Goal: Information Seeking & Learning: Compare options

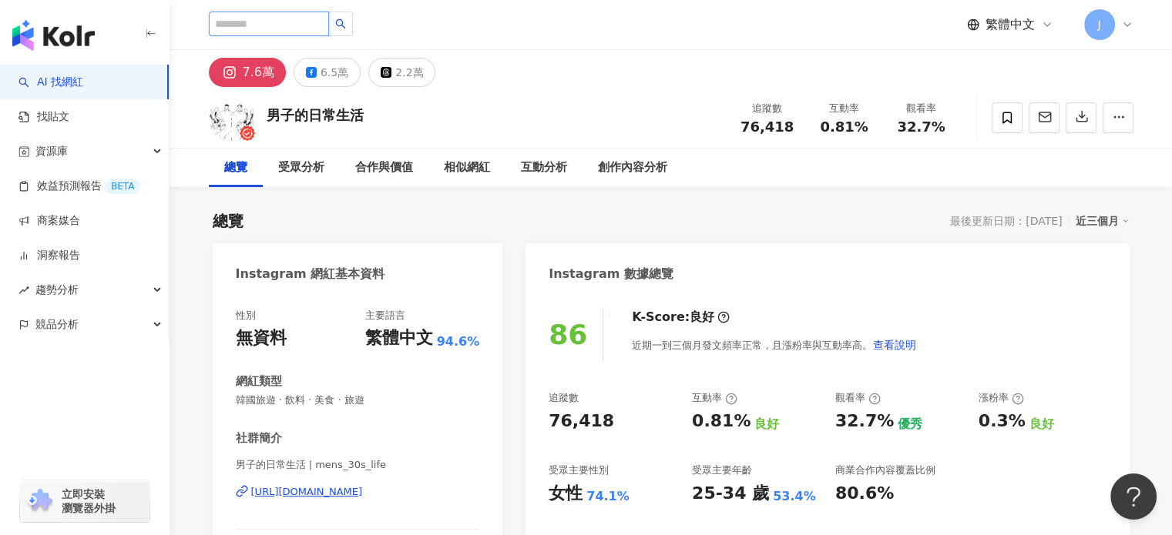
click at [290, 32] on input "search" at bounding box center [269, 24] width 120 height 25
type input "***"
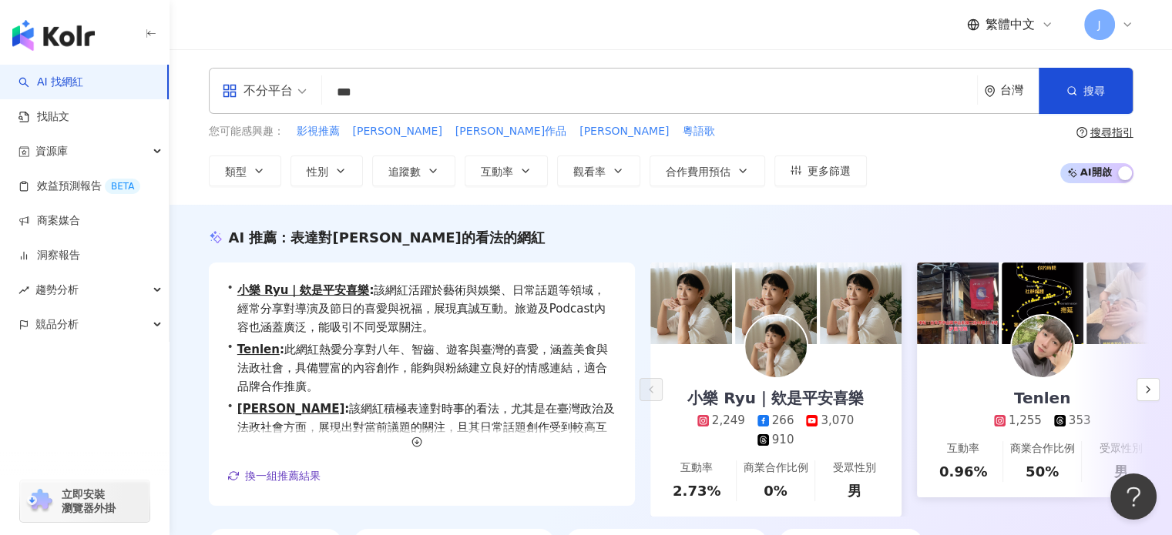
click at [378, 92] on input "***" at bounding box center [649, 92] width 642 height 29
type input "*"
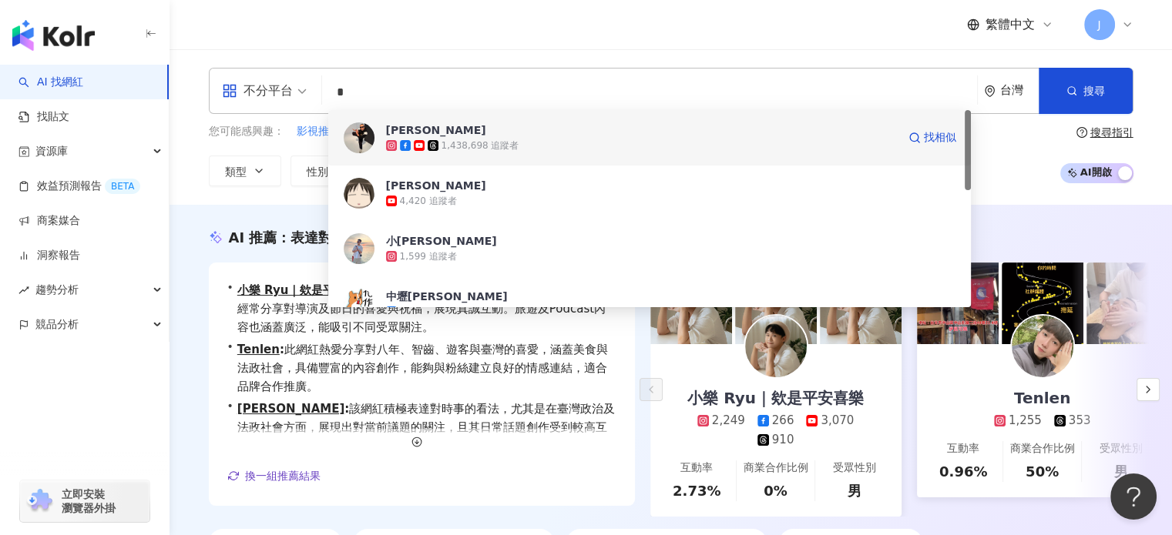
click at [517, 133] on span "邰智源" at bounding box center [641, 129] width 511 height 15
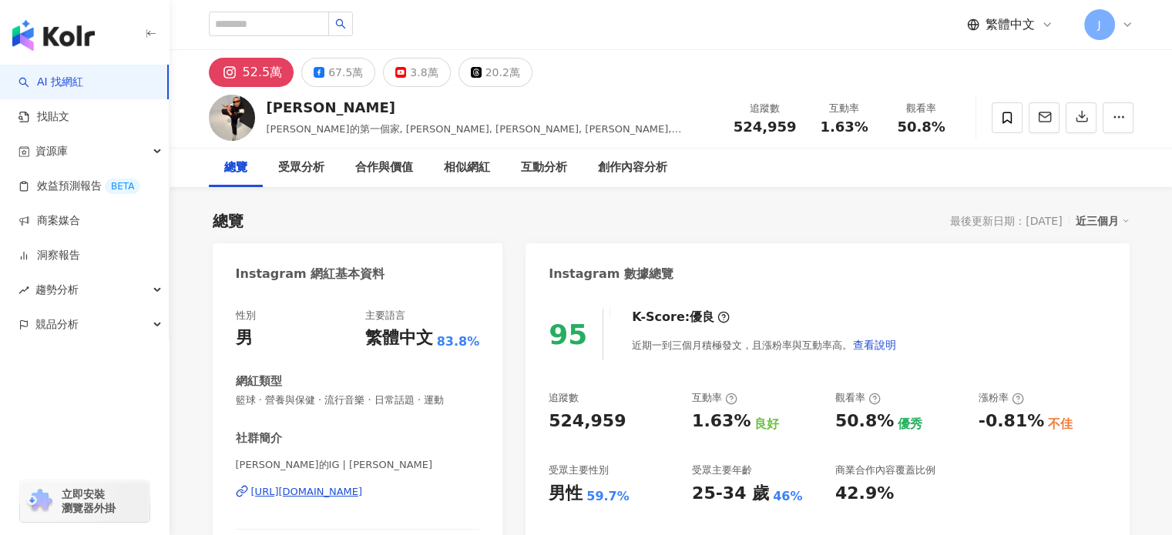
scroll to position [231, 0]
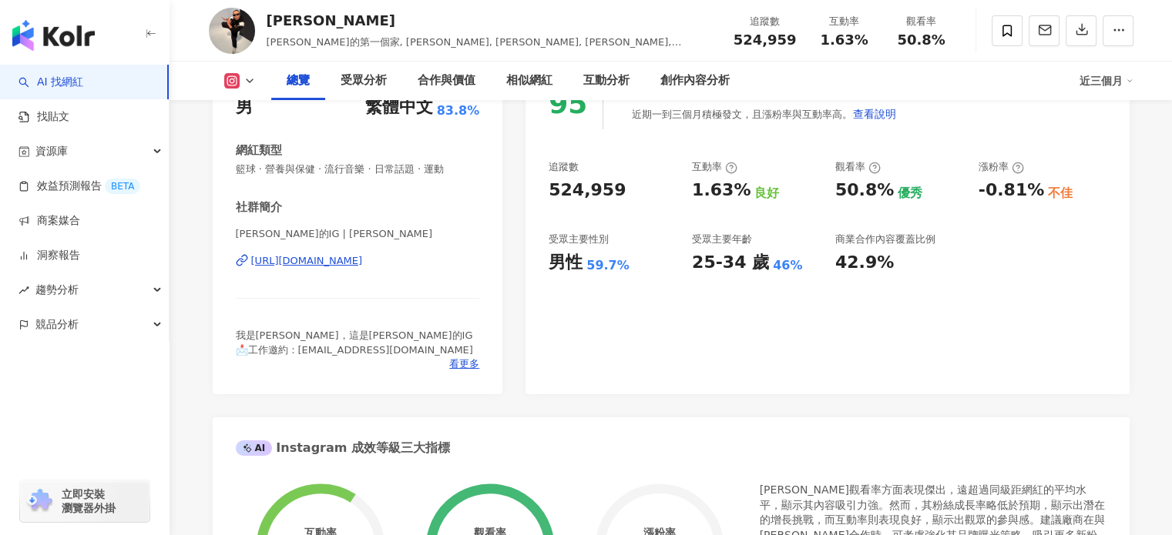
click at [607, 196] on div "524,959" at bounding box center [586, 191] width 77 height 24
copy div "524,959"
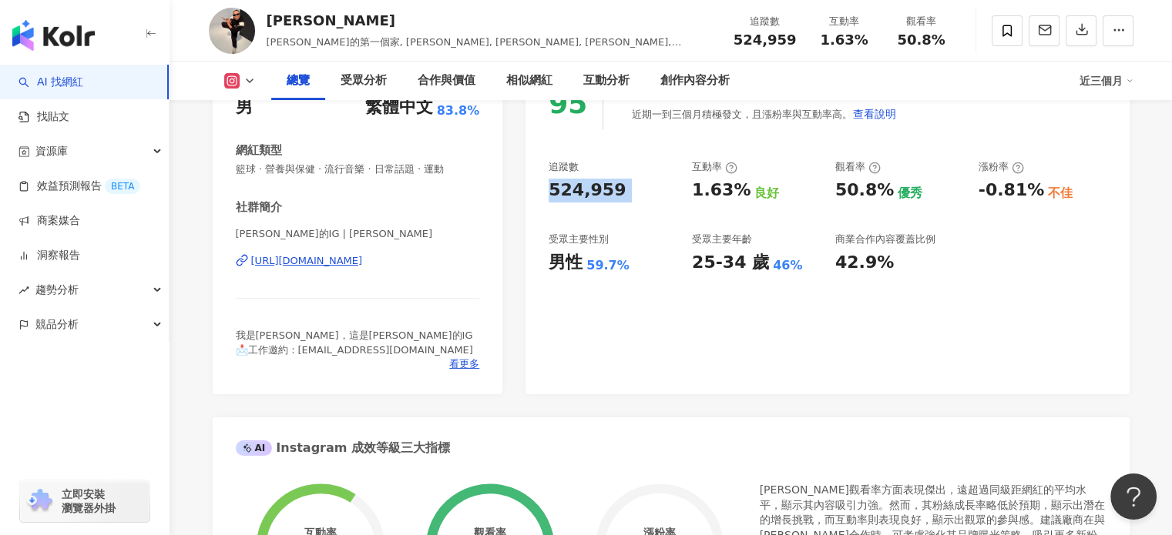
copy div "524,959"
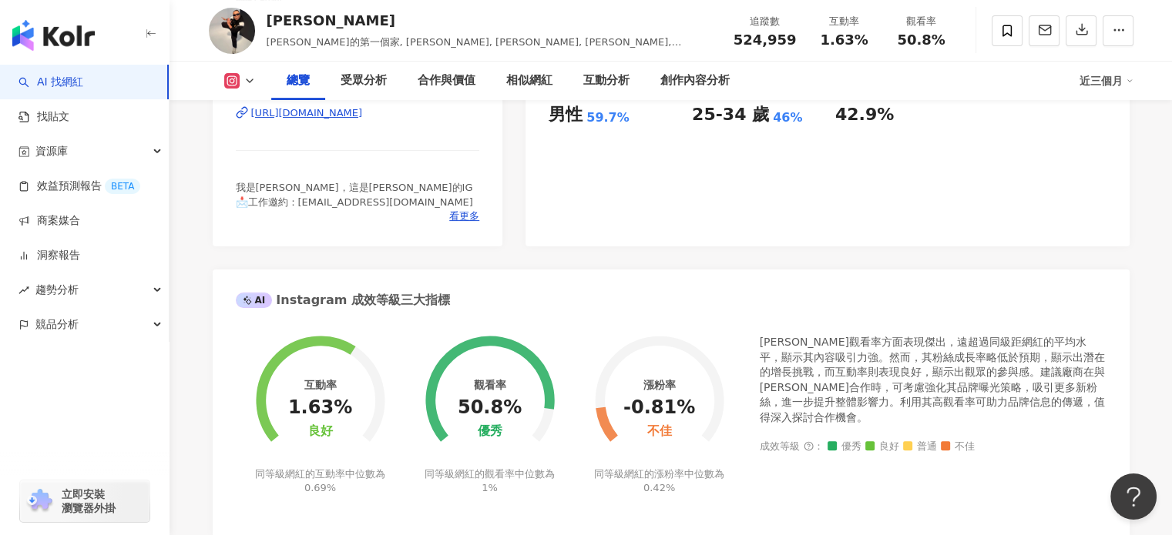
scroll to position [308, 0]
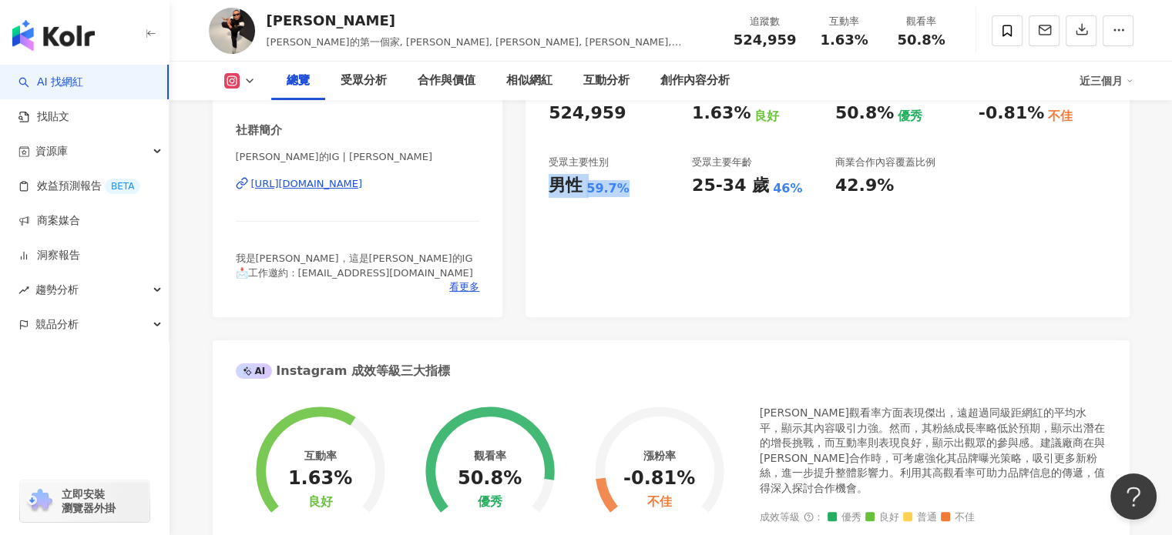
drag, startPoint x: 555, startPoint y: 188, endPoint x: 620, endPoint y: 183, distance: 65.6
click at [620, 183] on div "男性 59.7%" at bounding box center [612, 186] width 128 height 24
copy div "男性 59.7%"
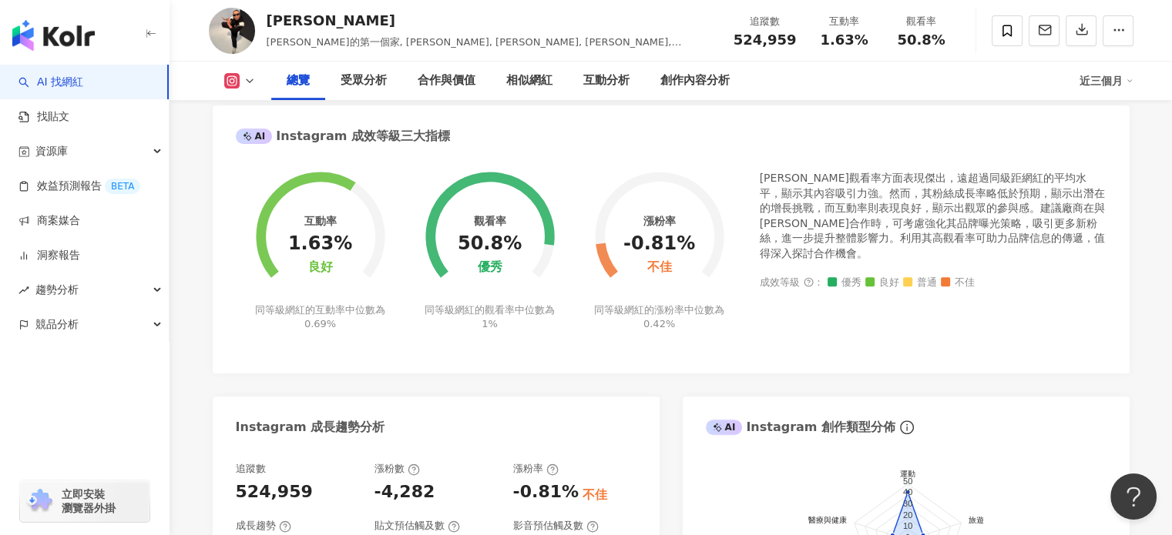
scroll to position [231, 0]
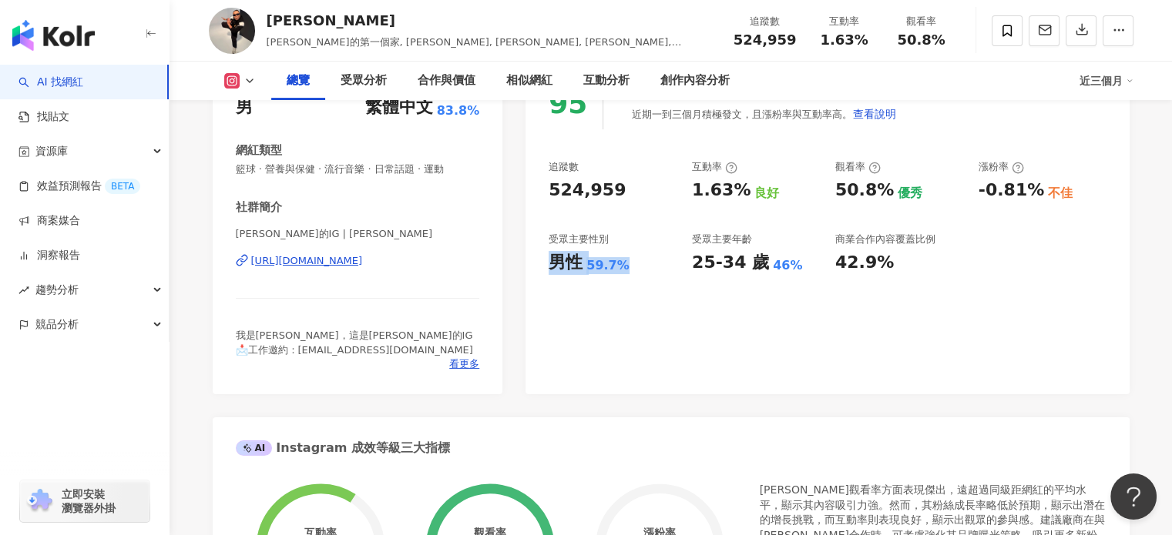
click at [242, 84] on button at bounding box center [240, 80] width 62 height 15
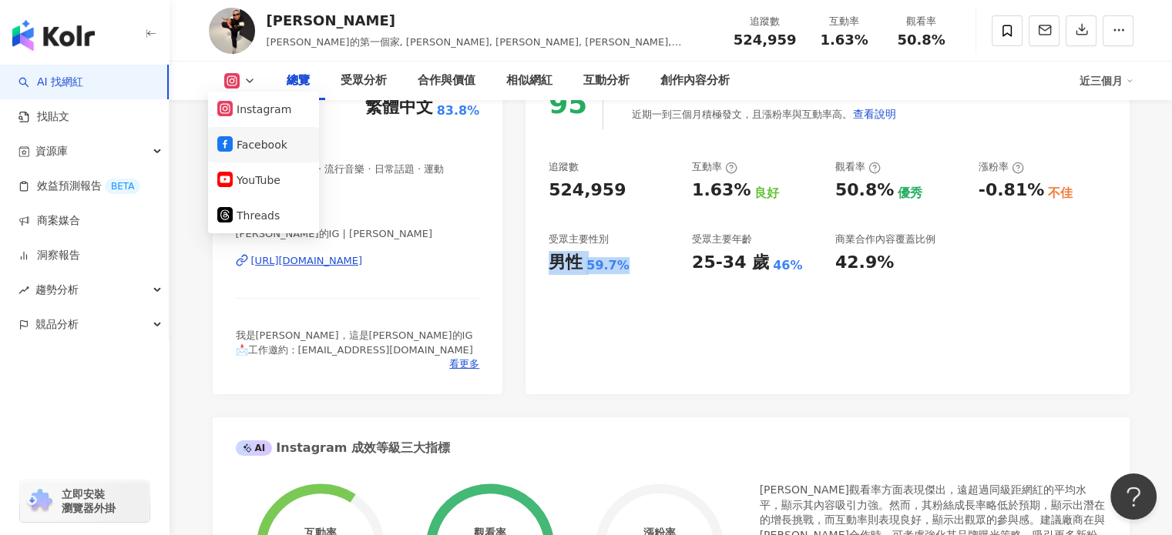
click at [290, 151] on button "Facebook" at bounding box center [263, 145] width 92 height 22
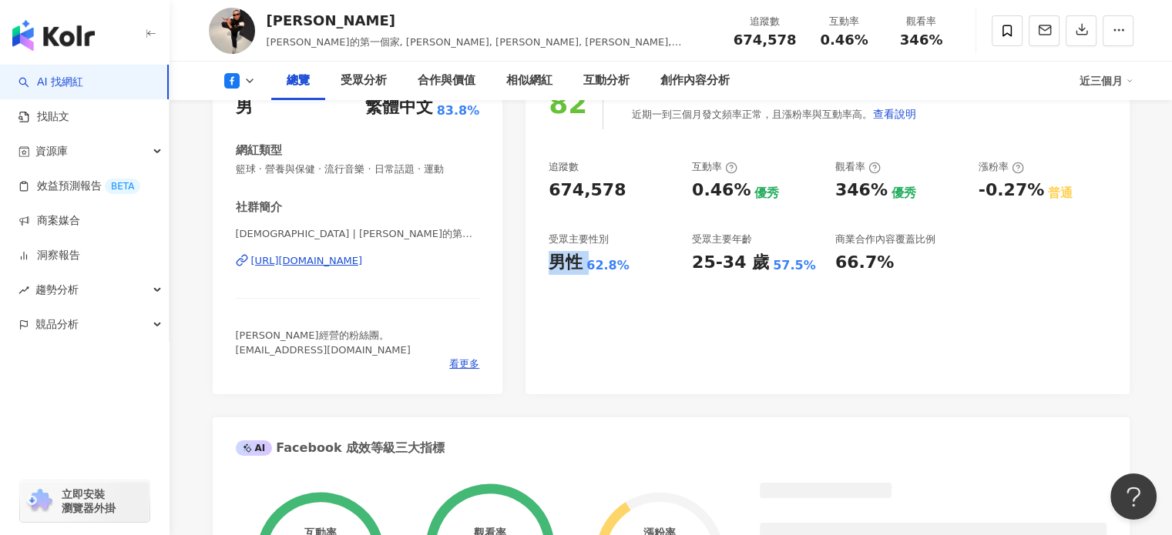
click at [606, 203] on div "674,578" at bounding box center [586, 191] width 77 height 24
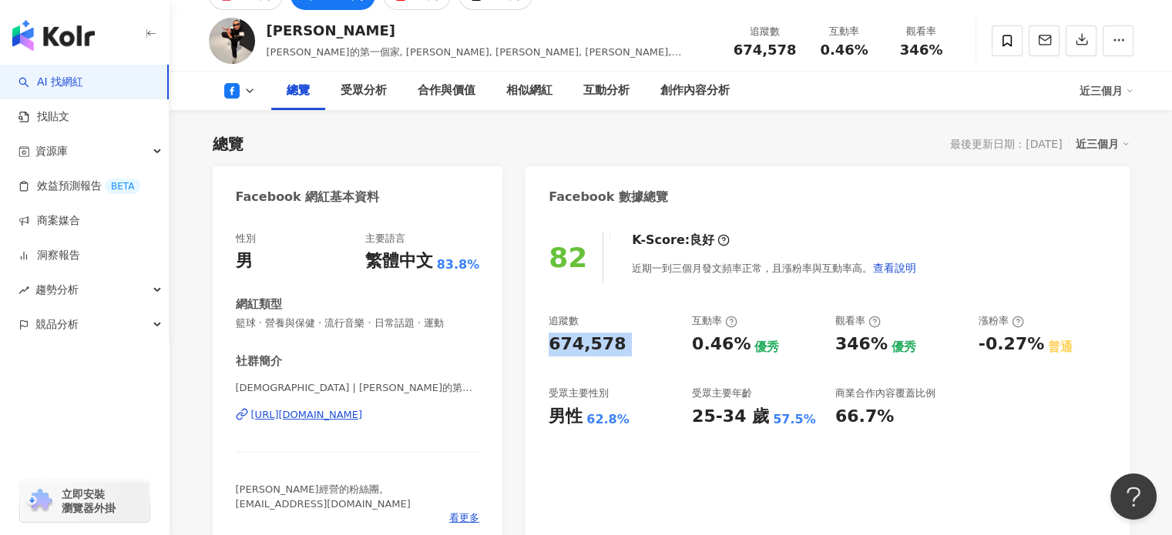
click at [606, 347] on div "674,578" at bounding box center [586, 345] width 77 height 24
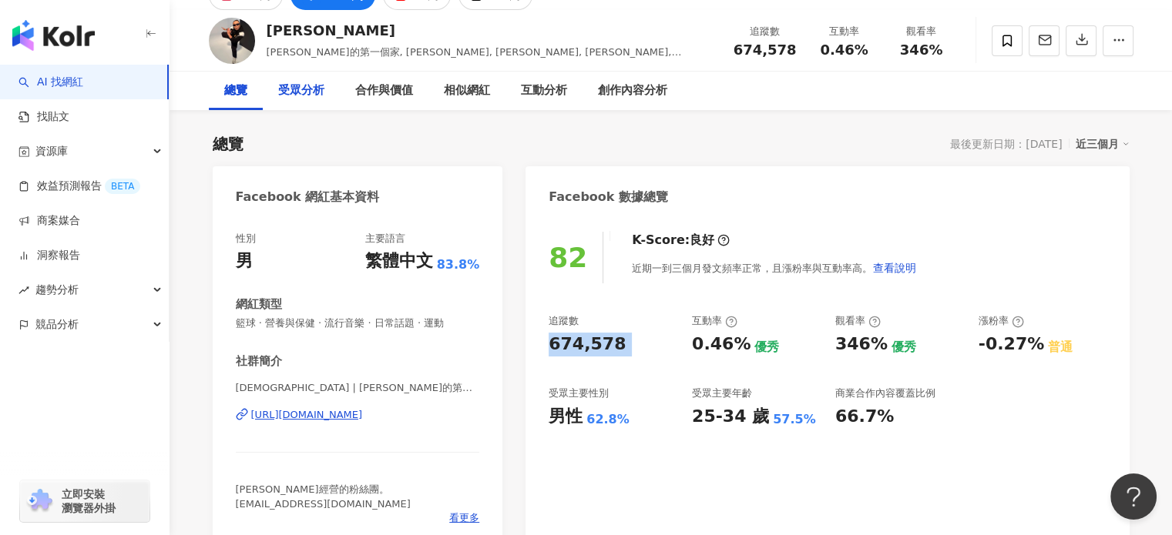
scroll to position [0, 0]
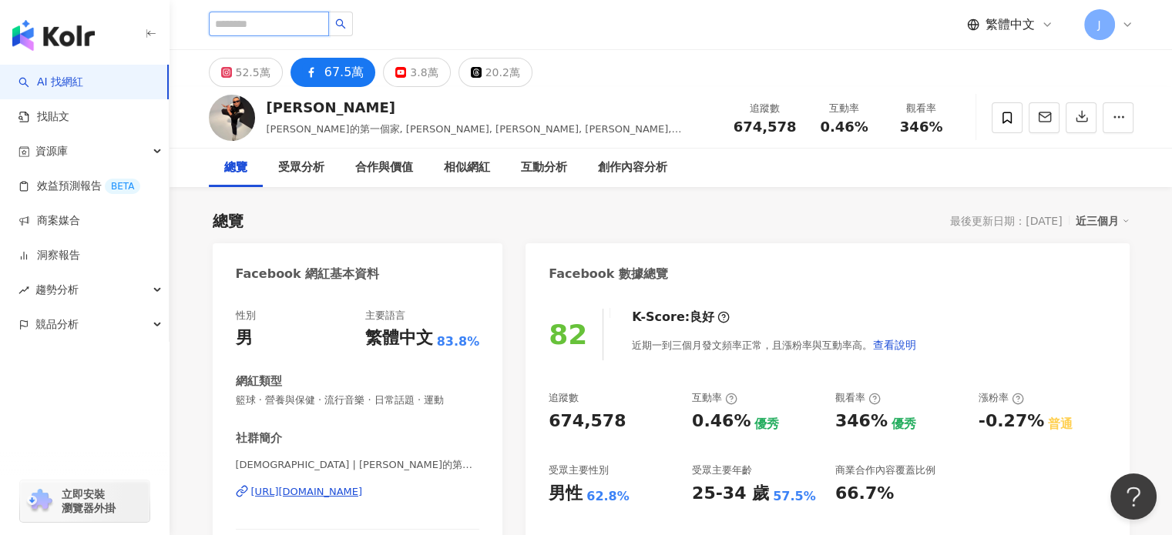
click at [290, 28] on input "search" at bounding box center [269, 24] width 120 height 25
paste input "***"
type input "***"
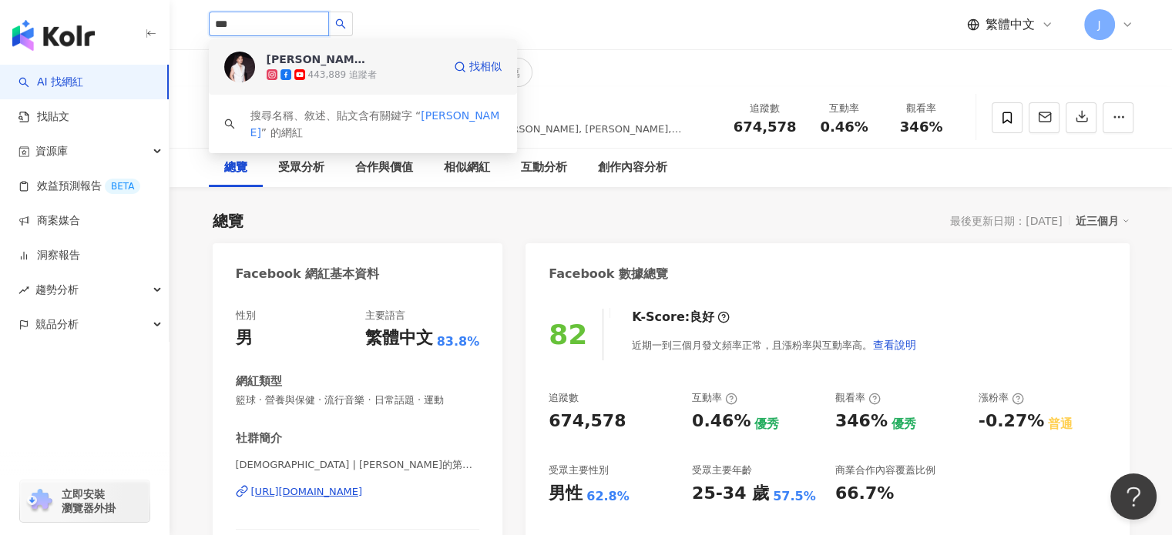
click at [381, 67] on div "443,889 追蹤者" at bounding box center [355, 74] width 176 height 15
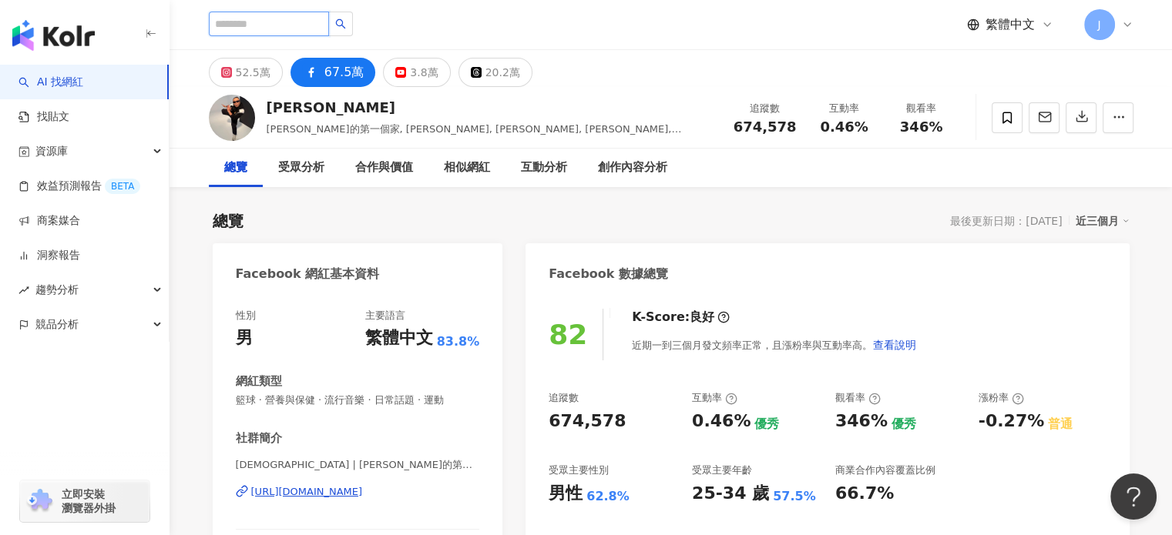
paste input "**********"
type input "**********"
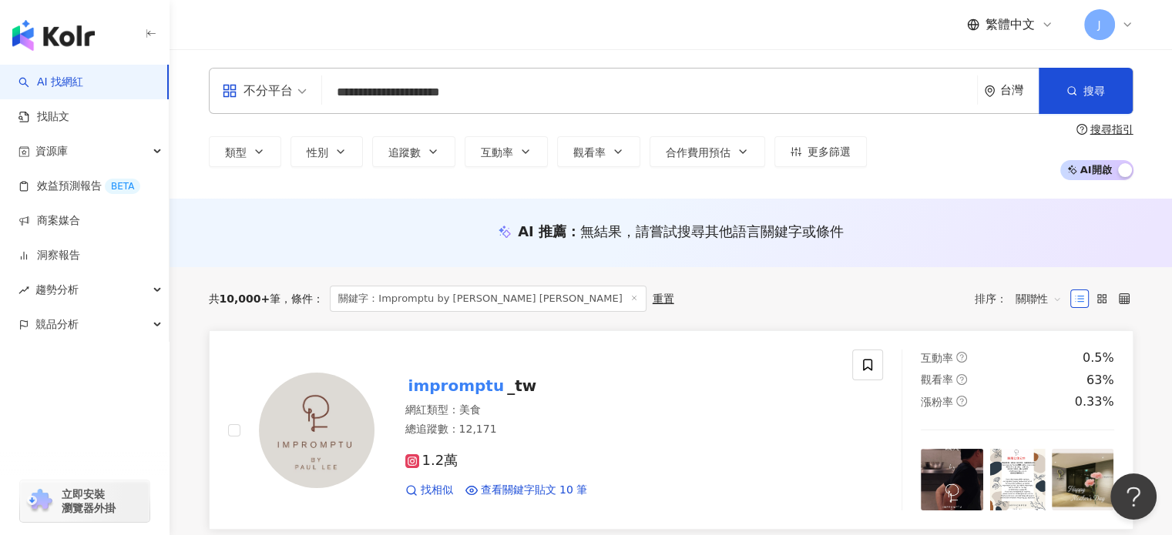
click at [488, 391] on mark "impromptu" at bounding box center [456, 386] width 102 height 25
click at [481, 385] on mark "impromptu" at bounding box center [456, 386] width 102 height 25
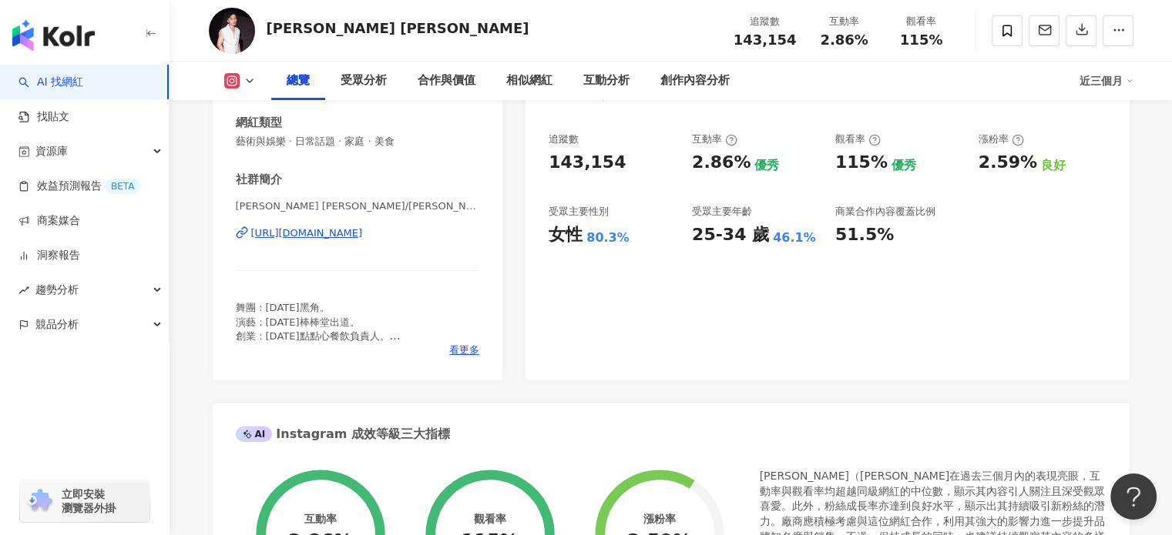
scroll to position [154, 0]
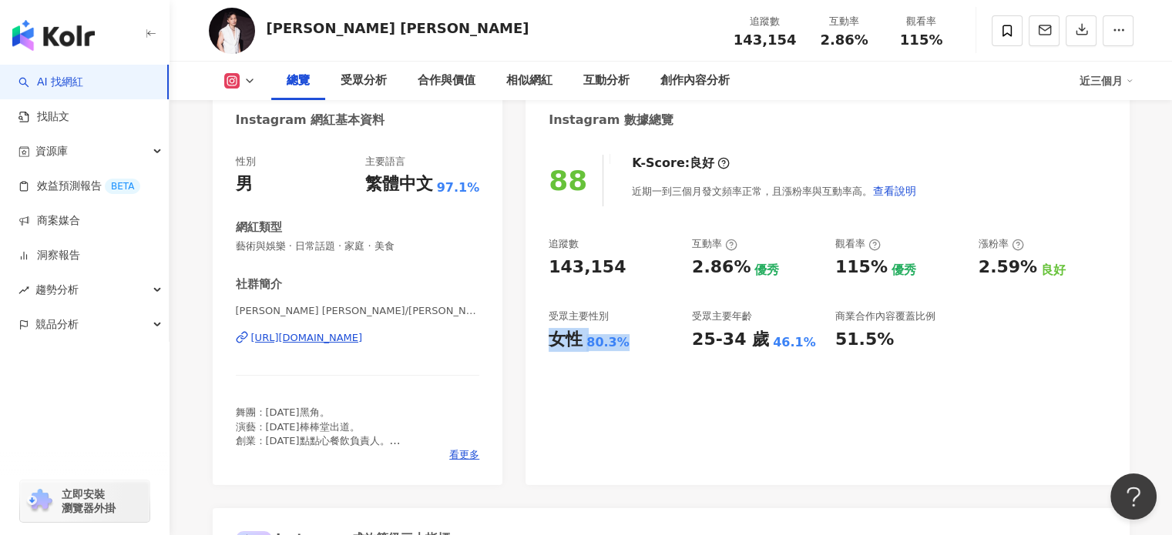
drag, startPoint x: 628, startPoint y: 341, endPoint x: 550, endPoint y: 338, distance: 77.9
click at [550, 338] on div "女性 80.3%" at bounding box center [612, 340] width 128 height 24
copy div "女性 80.3%"
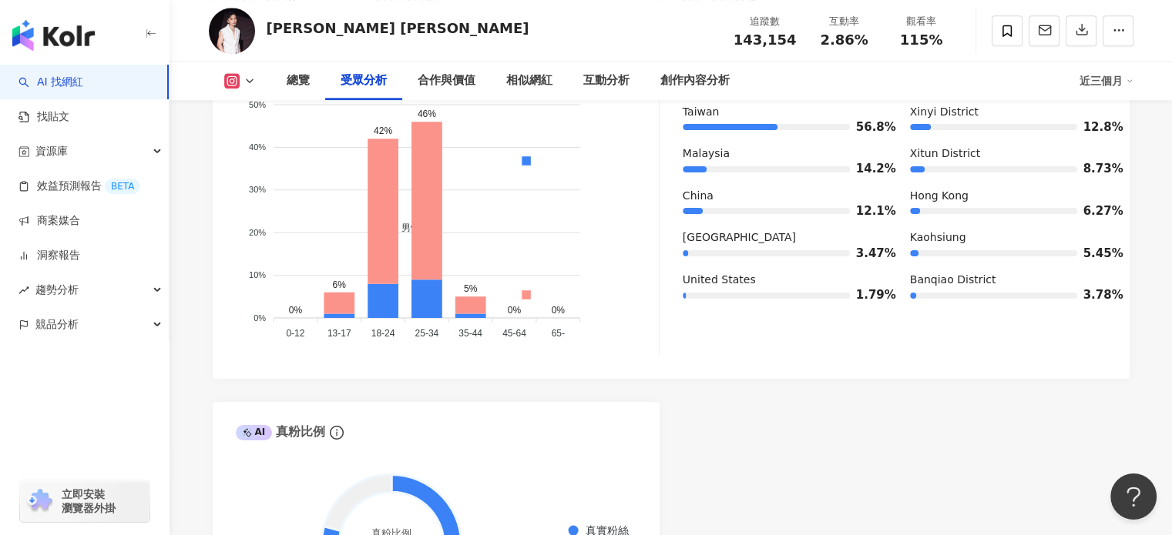
scroll to position [1387, 0]
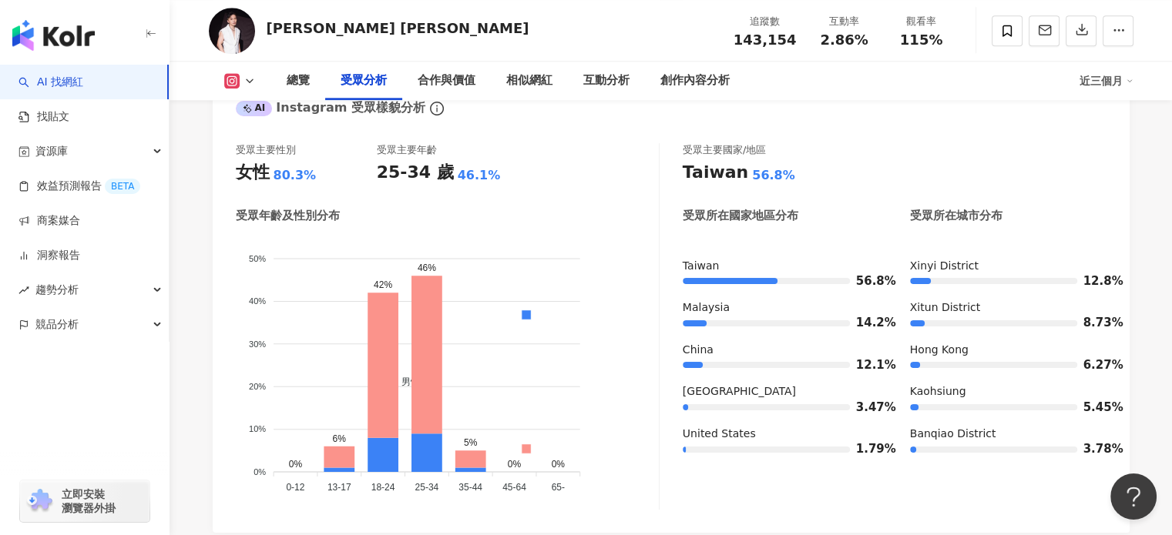
click at [86, 62] on div "button" at bounding box center [84, 32] width 169 height 65
click at [83, 76] on link "AI 找網紅" at bounding box center [50, 82] width 65 height 15
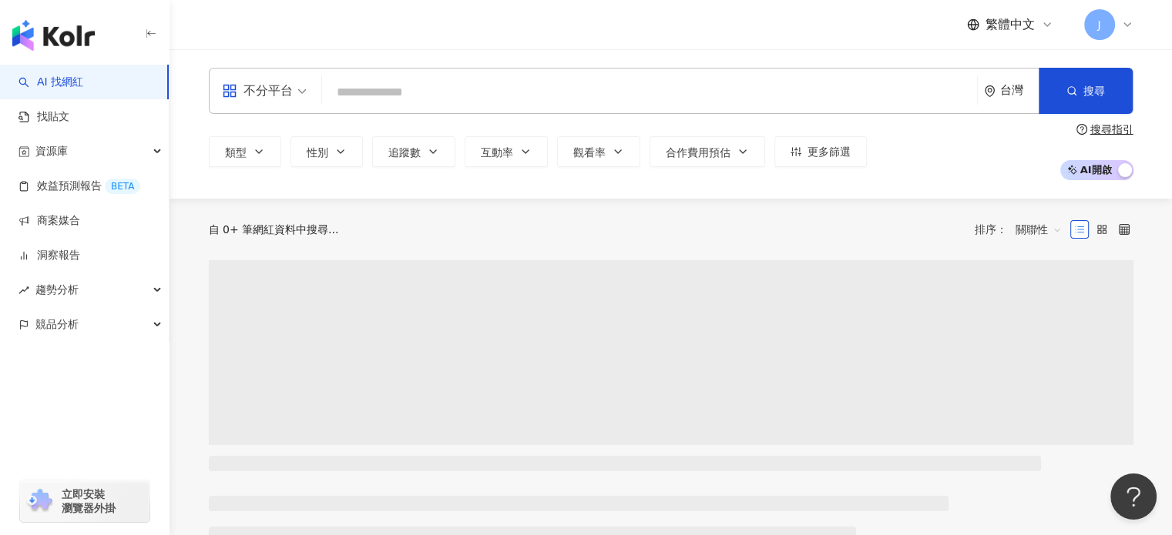
click at [361, 94] on input "search" at bounding box center [649, 92] width 642 height 29
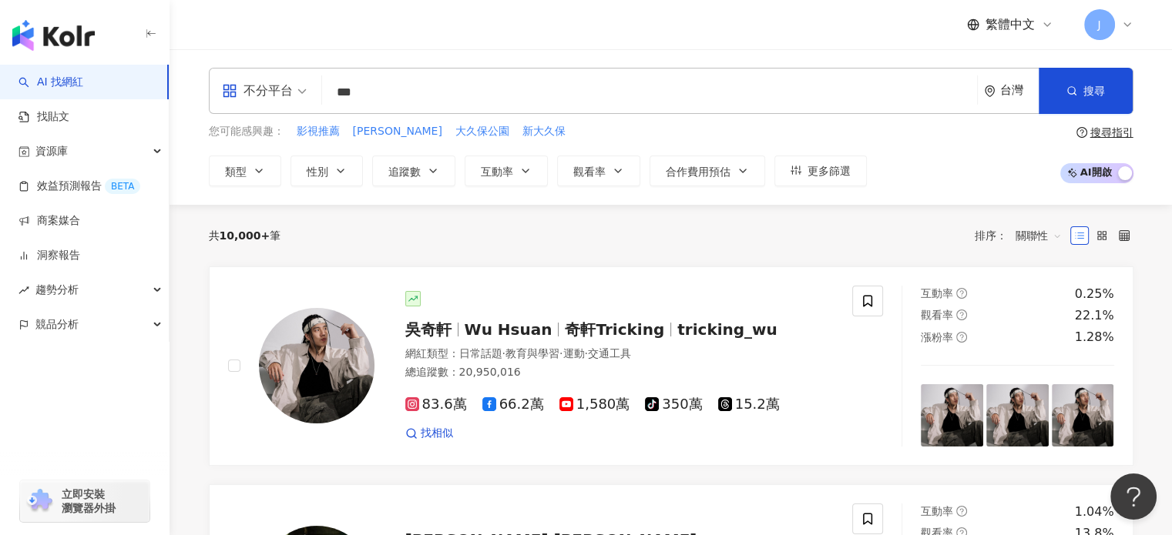
type input "***"
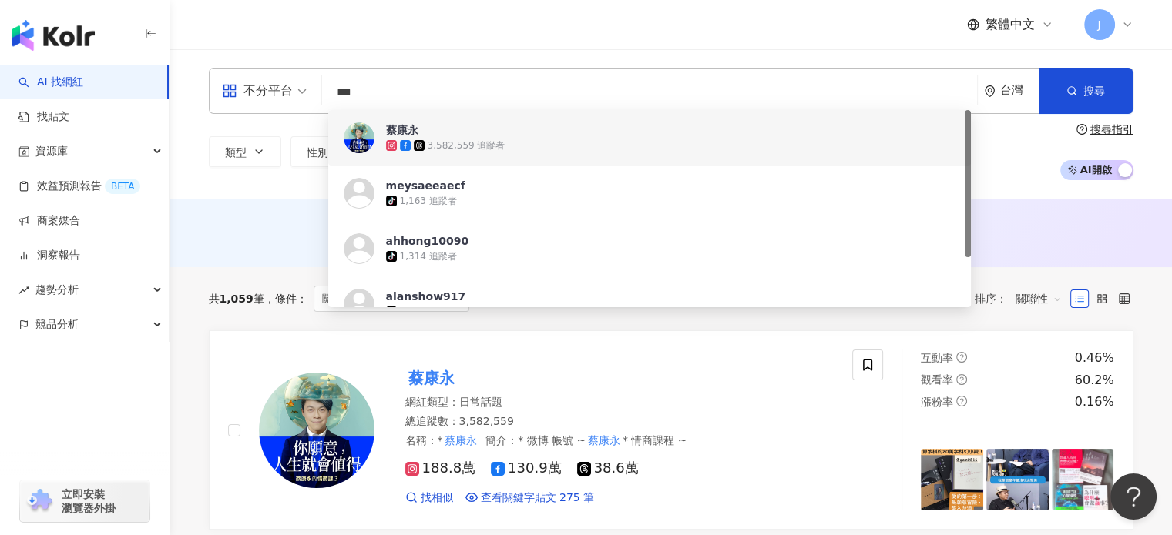
click at [249, 219] on div "AI 推薦 ： 無結果，請嘗試搜尋其他語言關鍵字或條件" at bounding box center [670, 233] width 1002 height 69
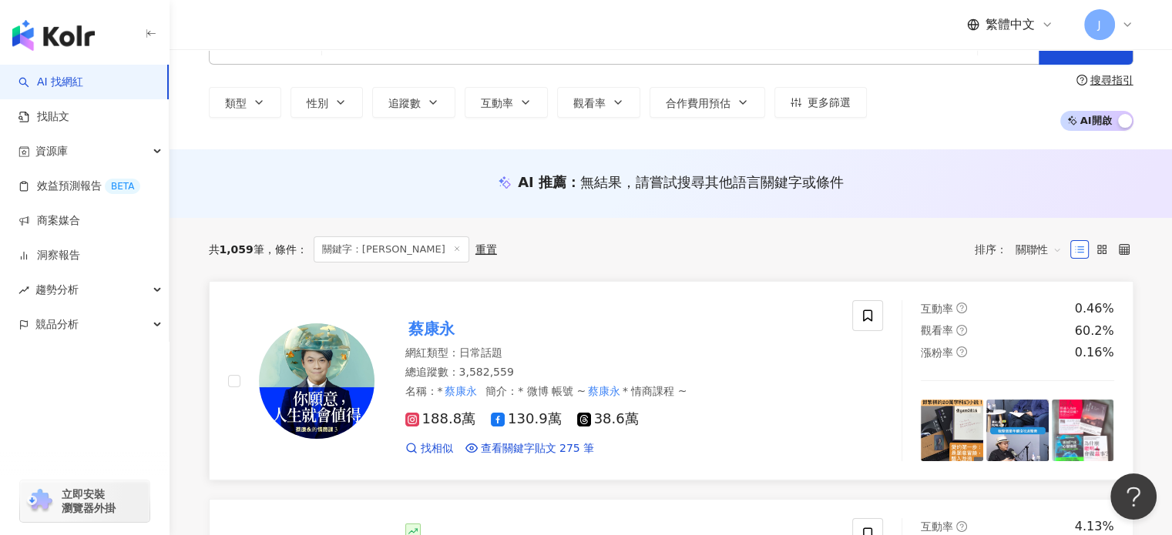
scroll to position [154, 0]
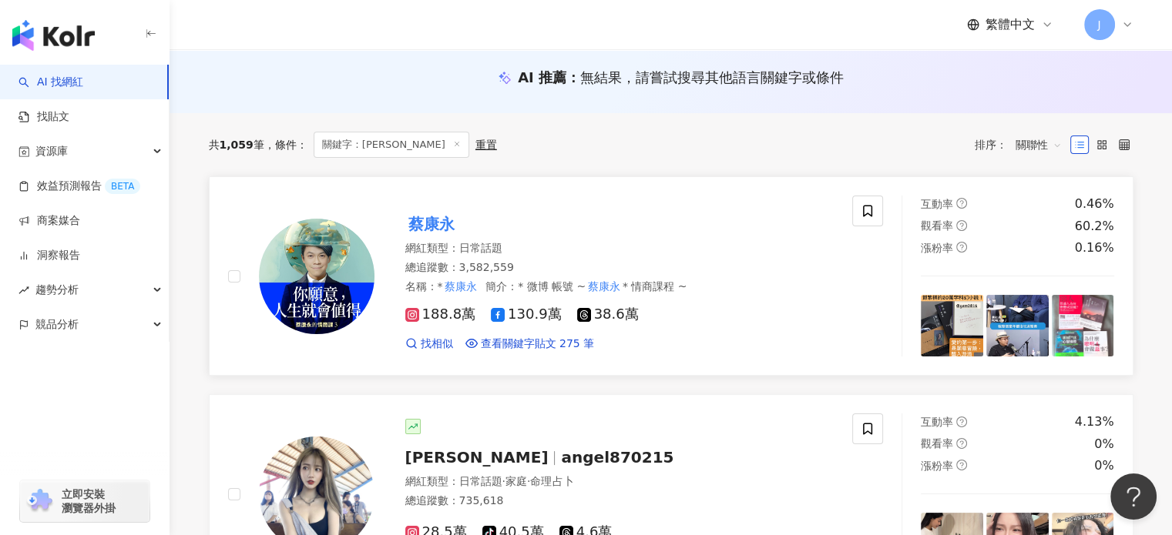
click at [438, 225] on mark "蔡康永" at bounding box center [431, 224] width 52 height 25
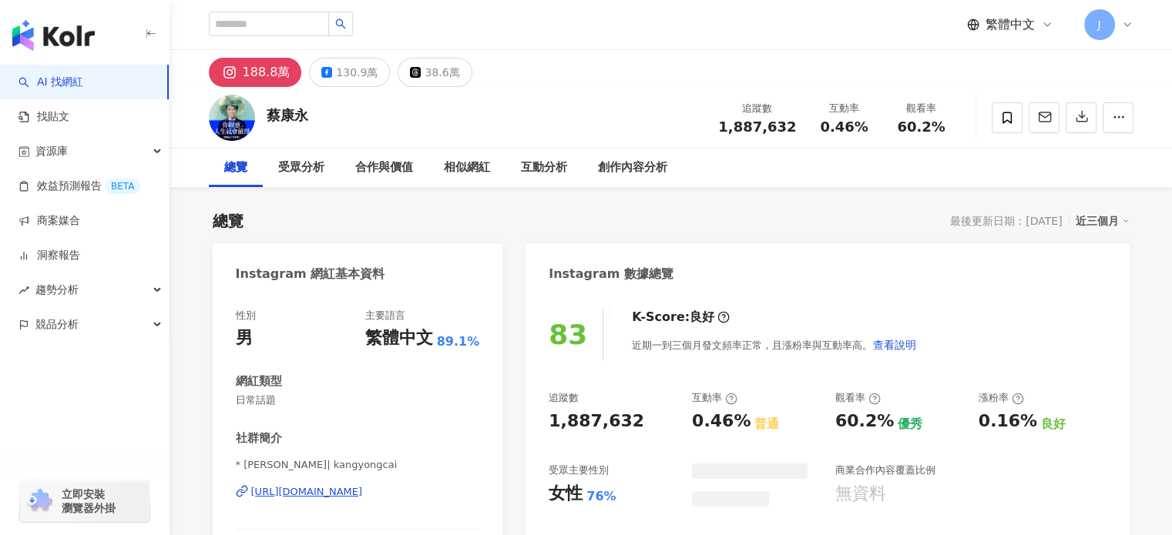
scroll to position [154, 0]
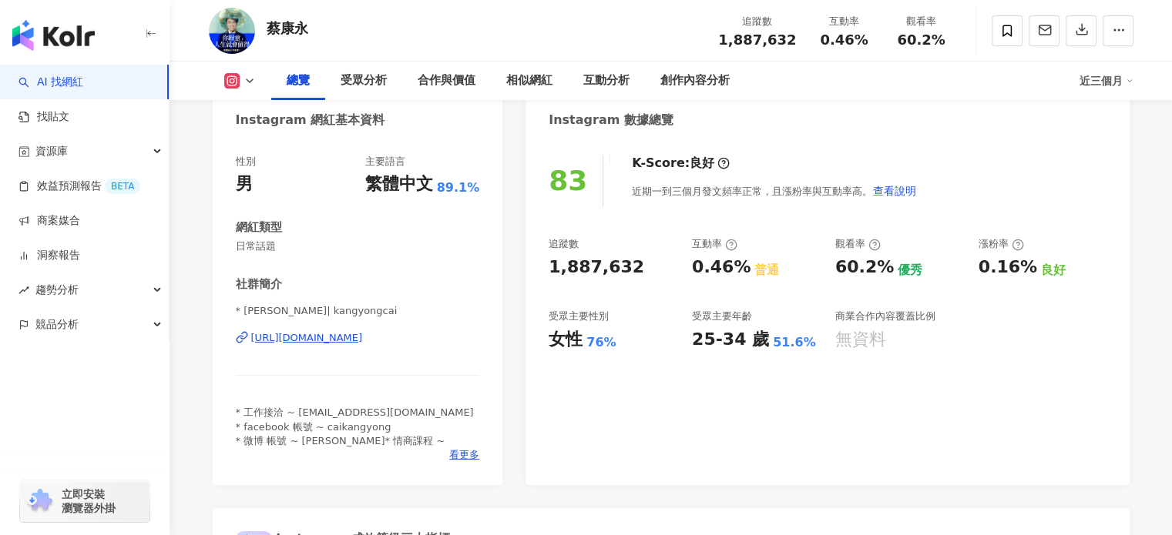
click at [534, 270] on div "83 K-Score : 良好 近期一到三個月發文頻率正常，且漲粉率與互動率高。 查看說明 追蹤數 1,887,632 互動率 0.46% 普通 觀看率 60…" at bounding box center [826, 312] width 603 height 346
click at [243, 79] on icon at bounding box center [249, 81] width 12 height 12
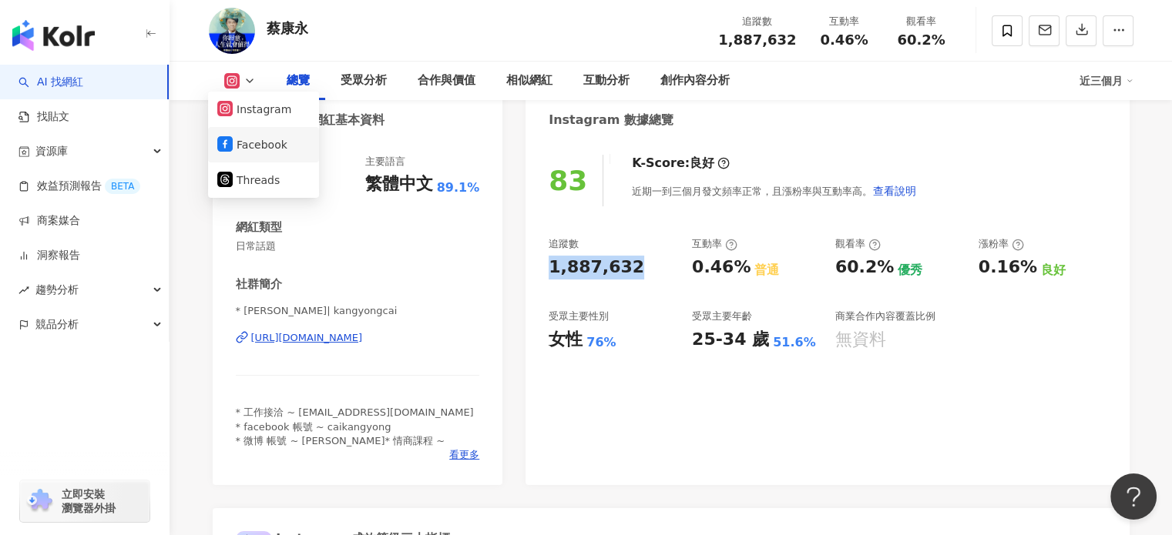
click at [255, 152] on button "Facebook" at bounding box center [263, 145] width 92 height 22
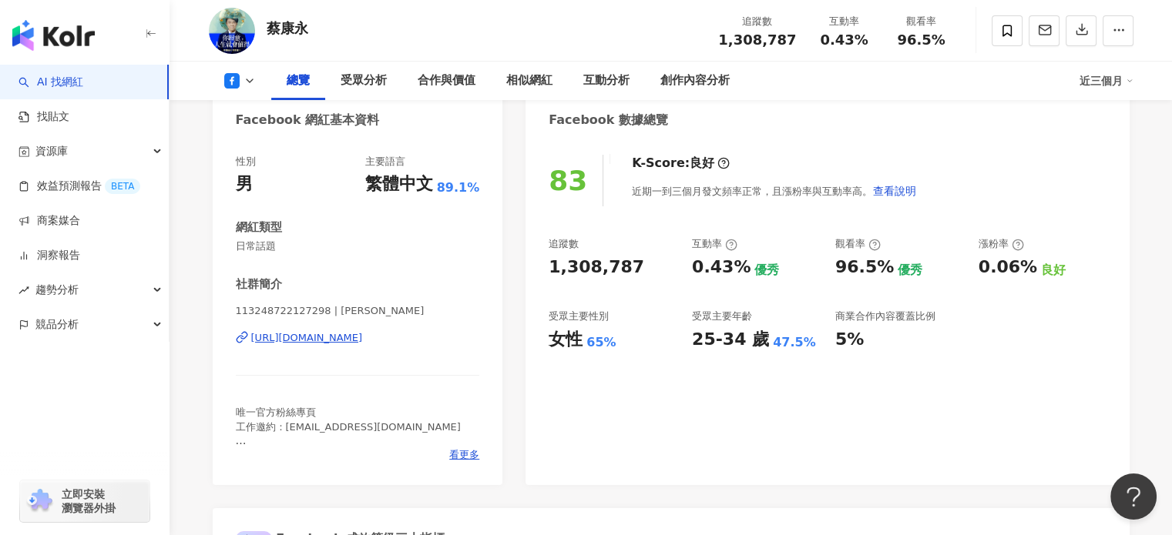
drag, startPoint x: 571, startPoint y: 267, endPoint x: 541, endPoint y: 267, distance: 30.1
click at [540, 267] on div "83 K-Score : 良好 近期一到三個月發文頻率正常，且漲粉率與互動率高。 查看說明 追蹤數 1,308,787 互動率 0.43% 優秀 觀看率 96…" at bounding box center [826, 312] width 603 height 346
copy div "1,308,787"
drag, startPoint x: 628, startPoint y: 340, endPoint x: 501, endPoint y: 361, distance: 128.0
click at [542, 340] on div "83 K-Score : 良好 近期一到三個月發文頻率正常，且漲粉率與互動率高。 查看說明 追蹤數 1,308,787 互動率 0.43% 優秀 觀看率 96…" at bounding box center [826, 312] width 603 height 346
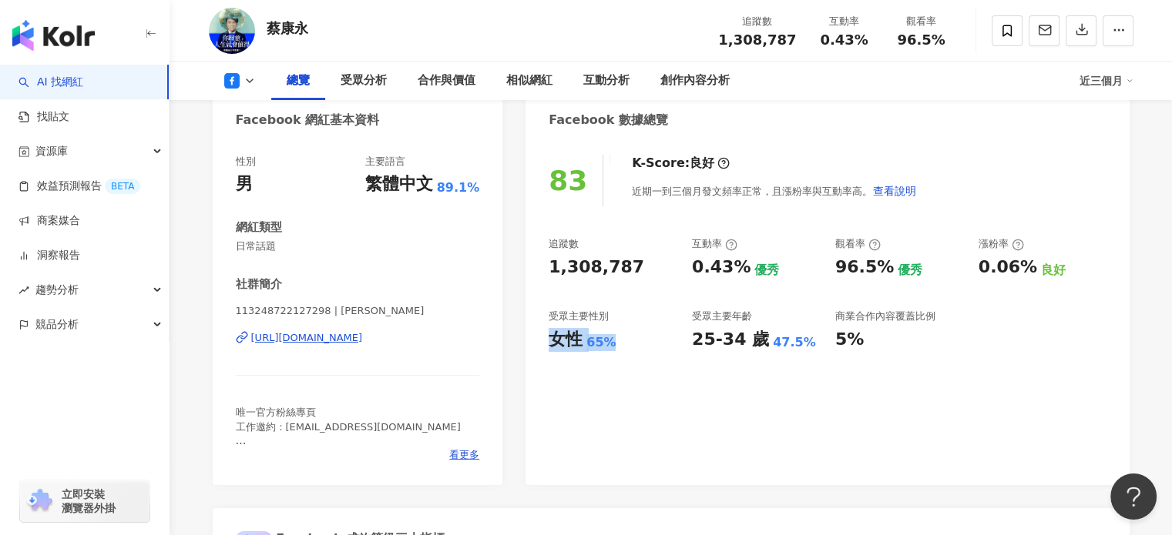
copy div "女性 65%"
click at [692, 381] on div "83 K-Score : 良好 近期一到三個月發文頻率正常，且漲粉率與互動率高。 查看說明 追蹤數 1,308,787 互動率 0.43% 優秀 觀看率 96…" at bounding box center [826, 312] width 603 height 346
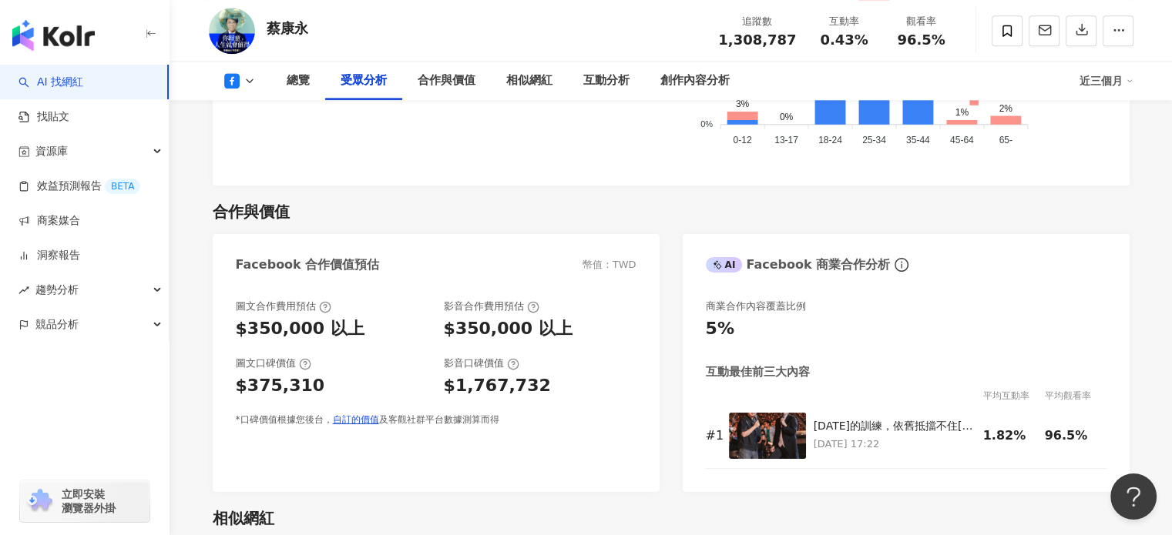
scroll to position [1387, 0]
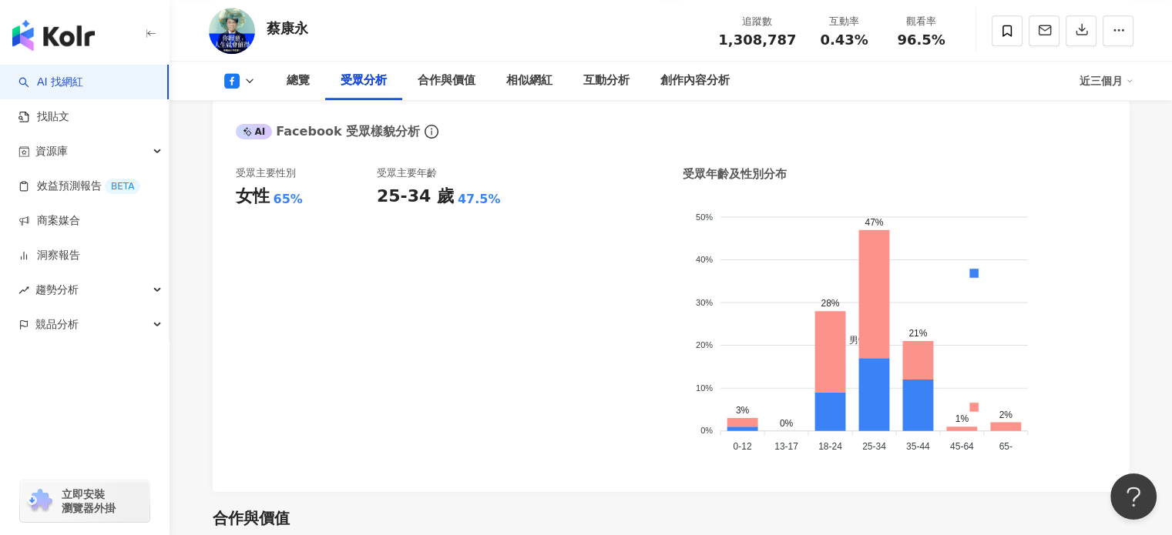
click at [83, 90] on link "AI 找網紅" at bounding box center [50, 82] width 65 height 15
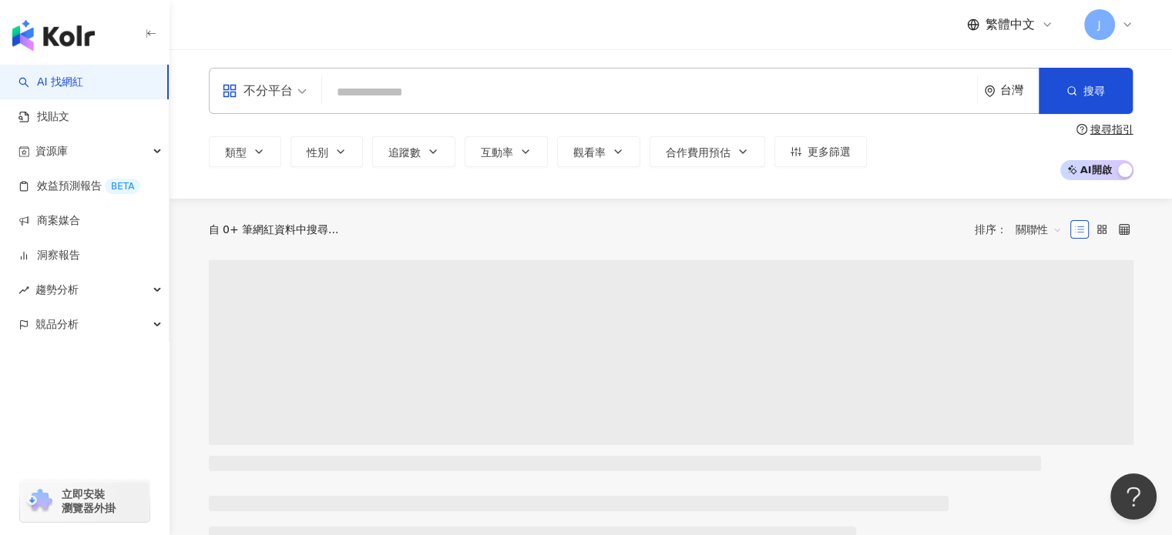
click at [375, 73] on div "不分平台 台灣 搜尋" at bounding box center [671, 91] width 924 height 46
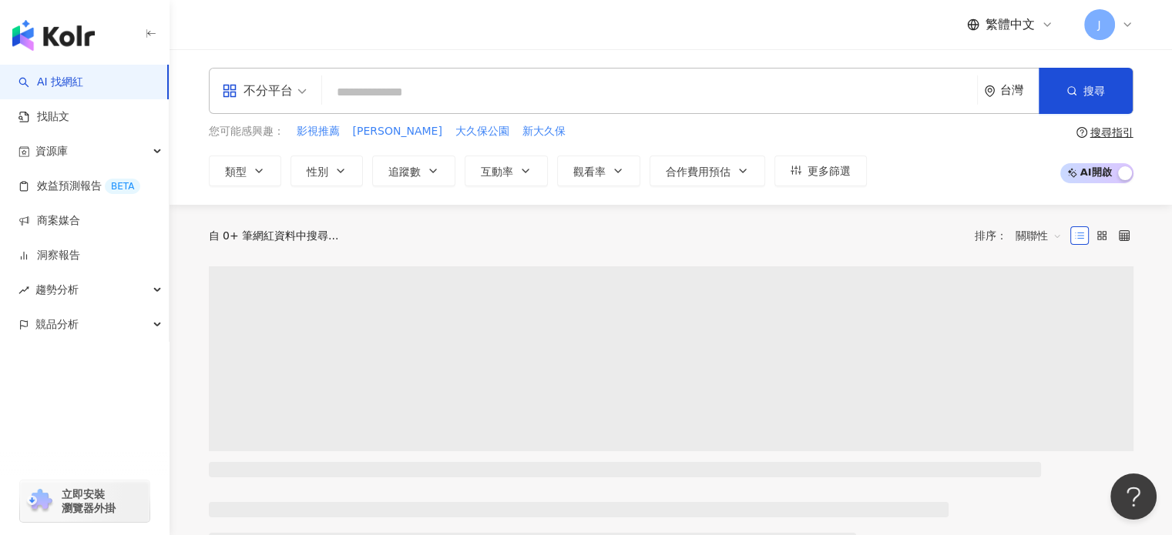
click at [384, 89] on input "search" at bounding box center [649, 92] width 642 height 29
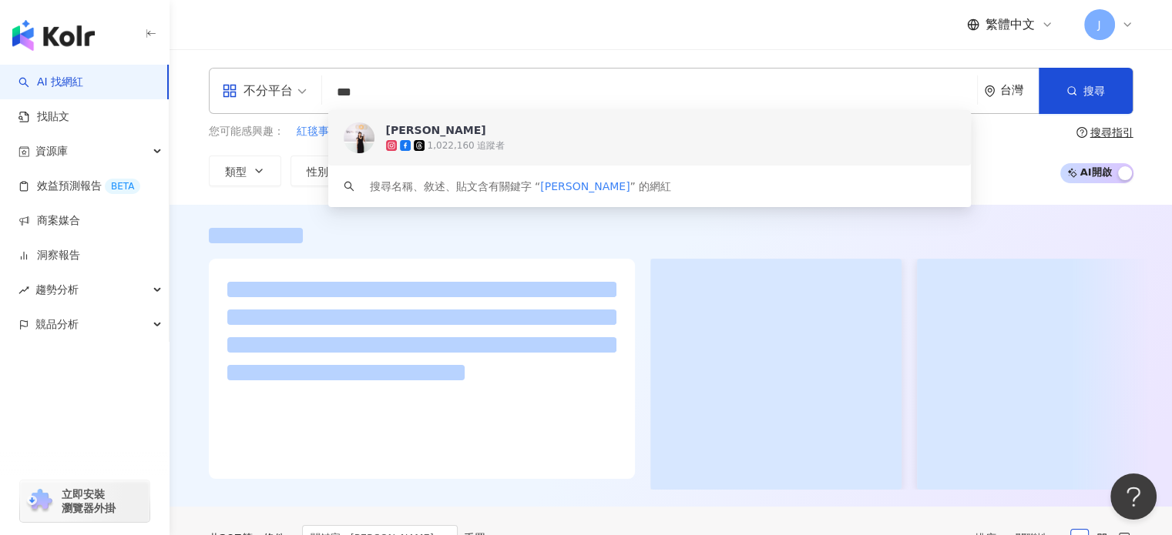
click at [198, 222] on div at bounding box center [670, 356] width 1002 height 302
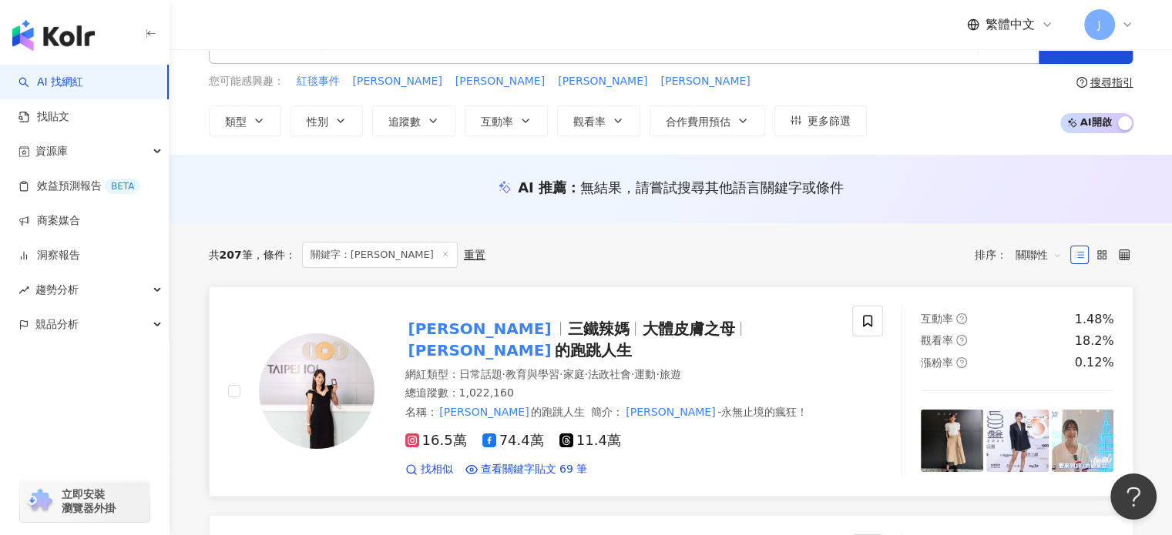
scroll to position [77, 0]
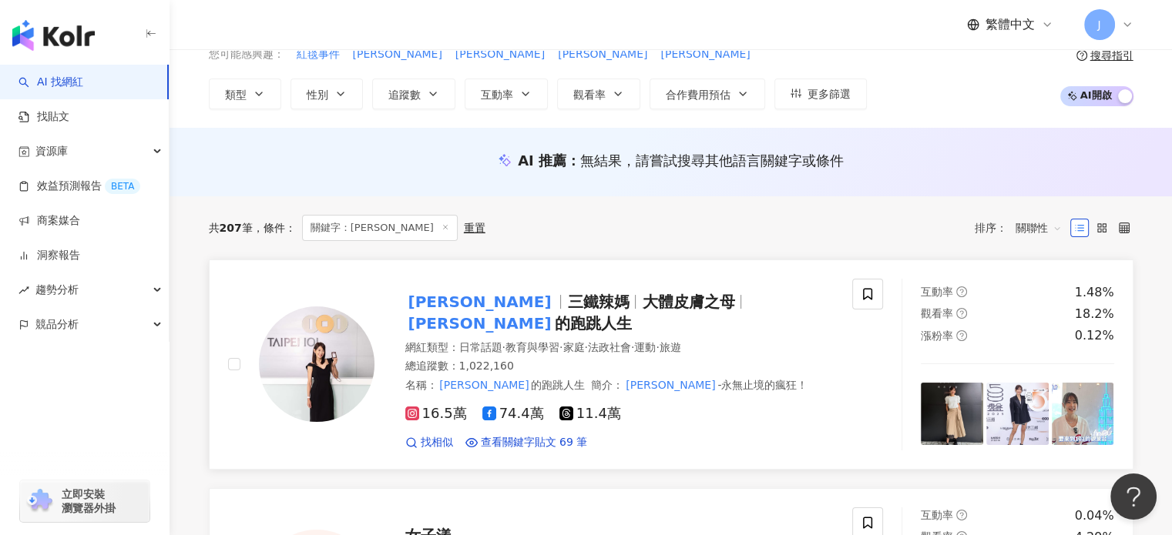
click at [468, 305] on span "賈永婕" at bounding box center [486, 302] width 163 height 18
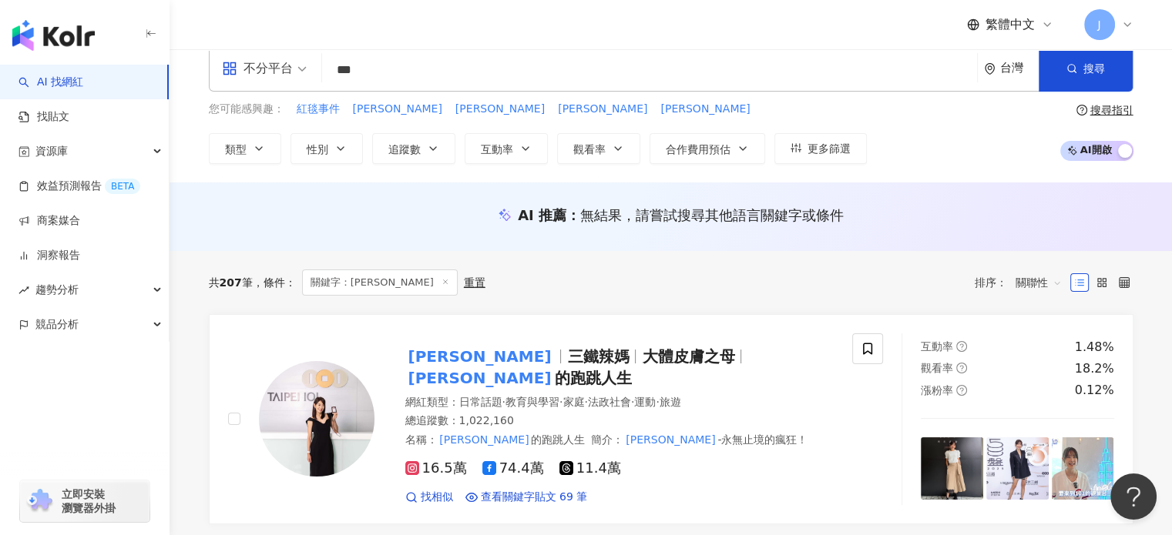
scroll to position [0, 0]
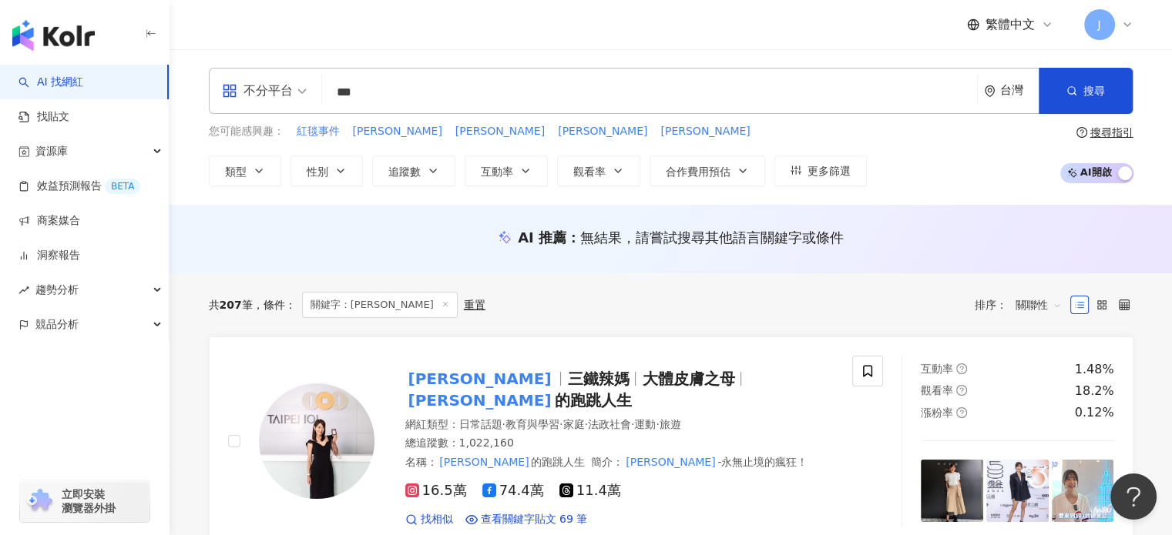
drag, startPoint x: 377, startPoint y: 93, endPoint x: 312, endPoint y: 83, distance: 66.2
click at [314, 89] on div "不分平台 *** 台灣 搜尋 7c61c949-5eea-4493-bf1b-fb6a09447b08 keyword 賈永婕 1,022,160 追蹤者 搜…" at bounding box center [671, 91] width 924 height 46
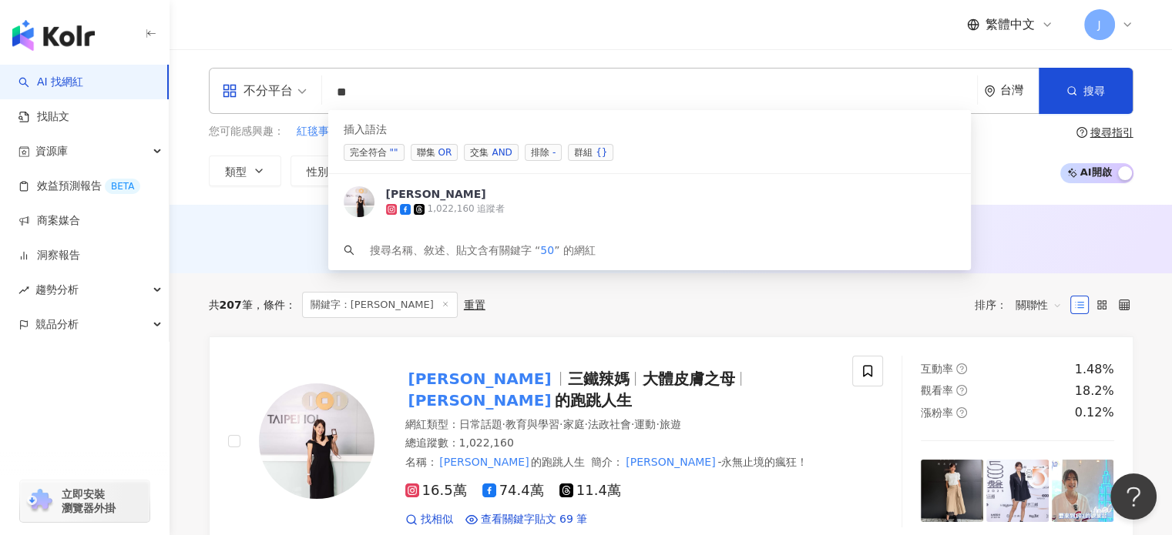
type input "*"
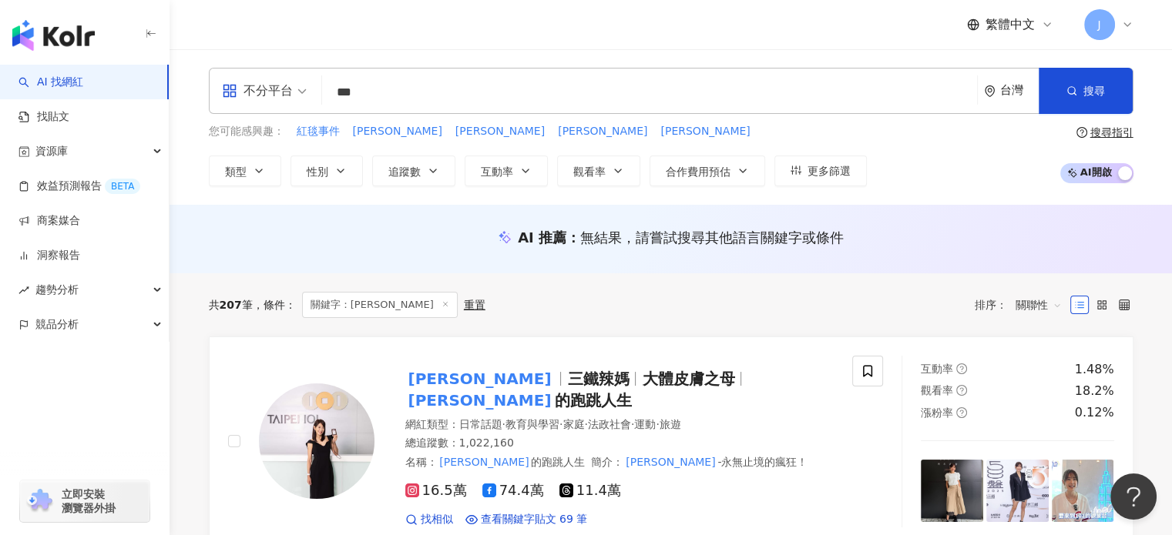
type input "***"
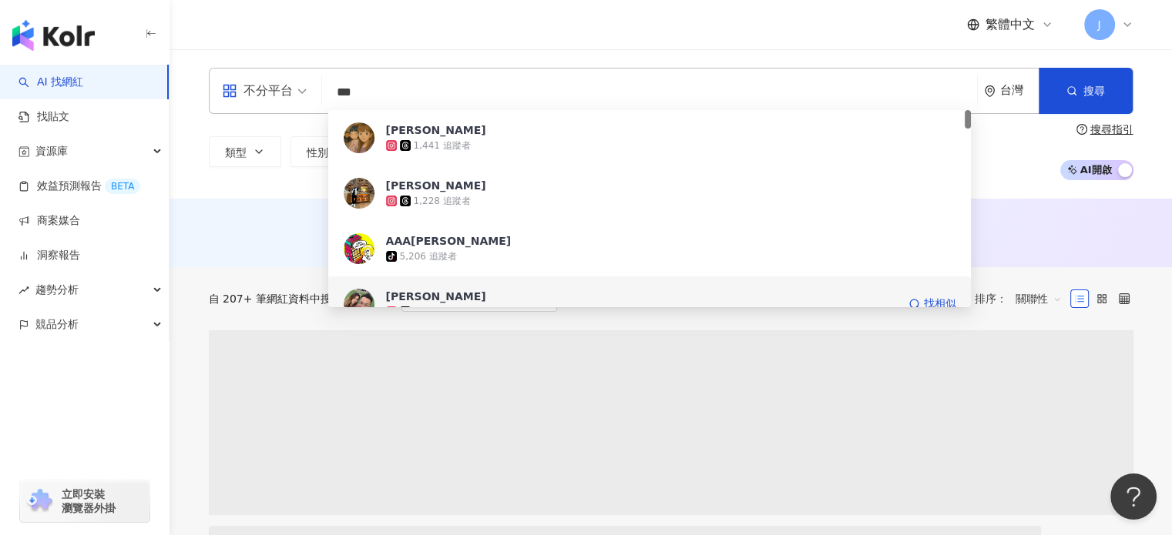
click at [622, 287] on div "詹姆士芃 2,306 追蹤者 找相似" at bounding box center [649, 304] width 643 height 55
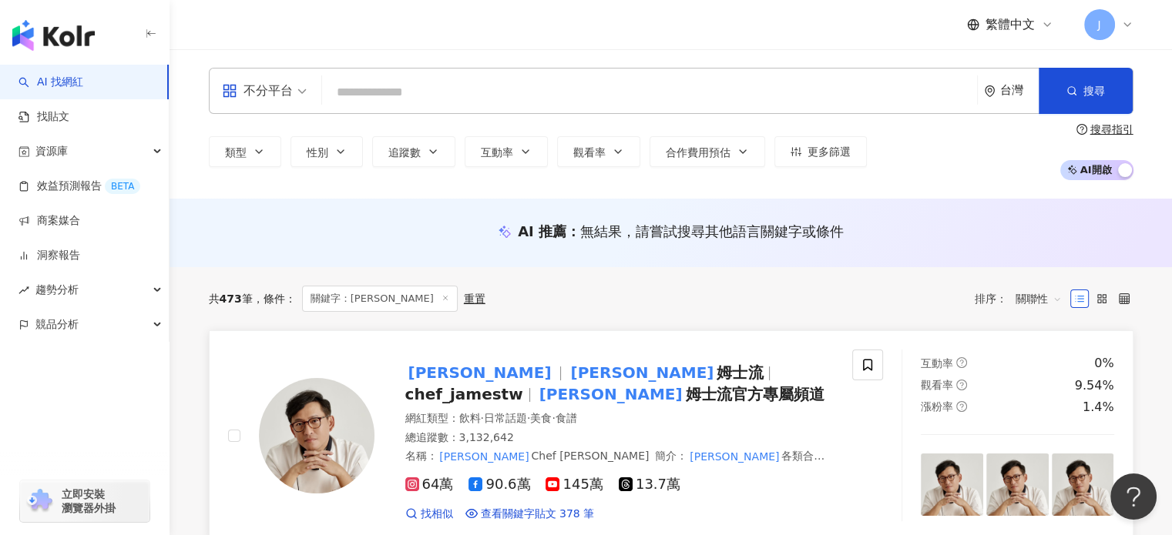
scroll to position [77, 0]
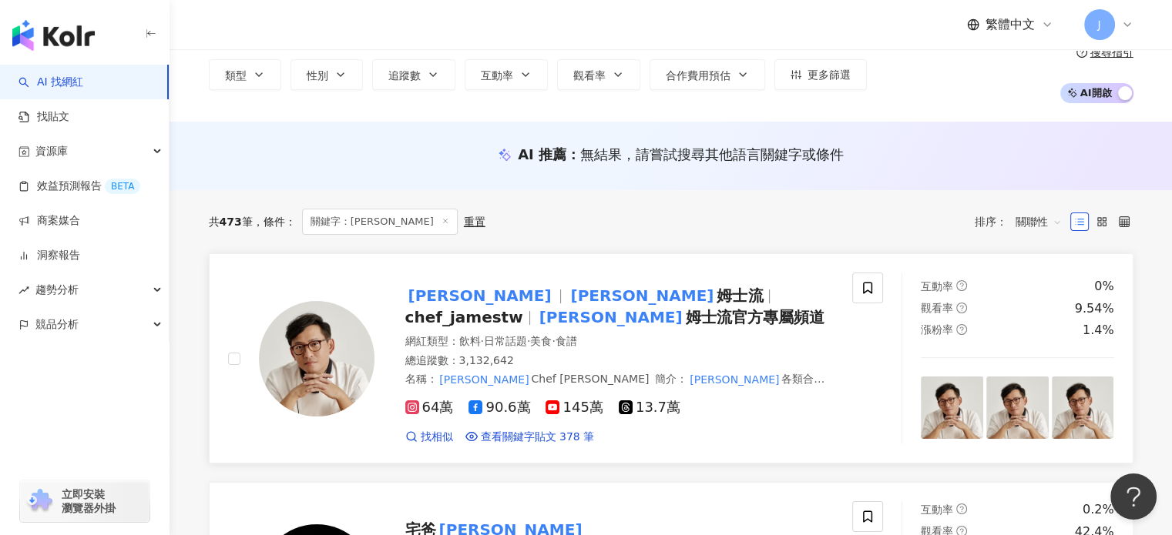
click at [716, 288] on span "姆士流" at bounding box center [739, 296] width 46 height 18
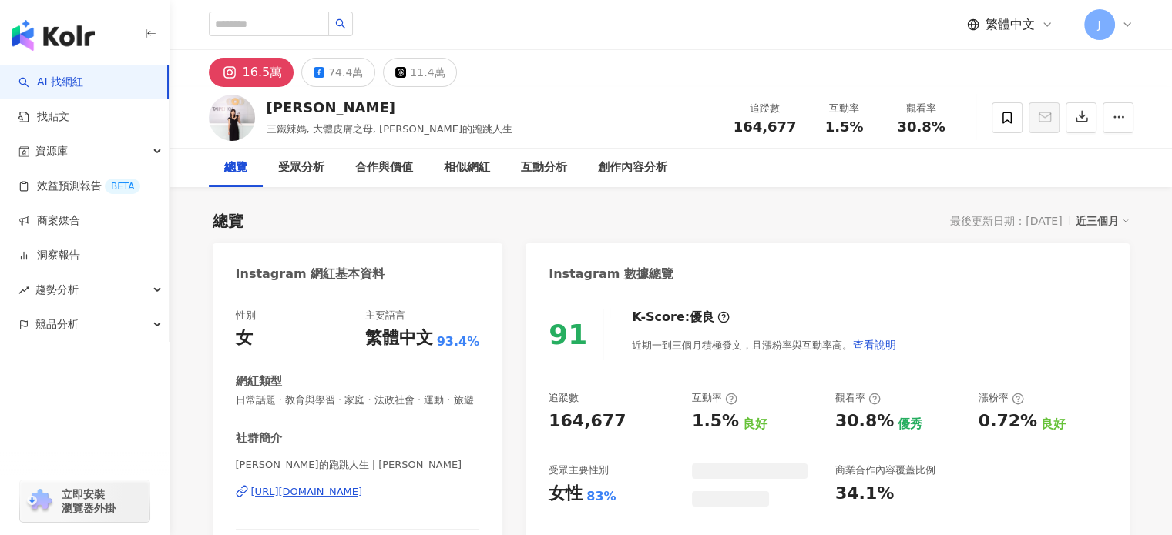
scroll to position [154, 0]
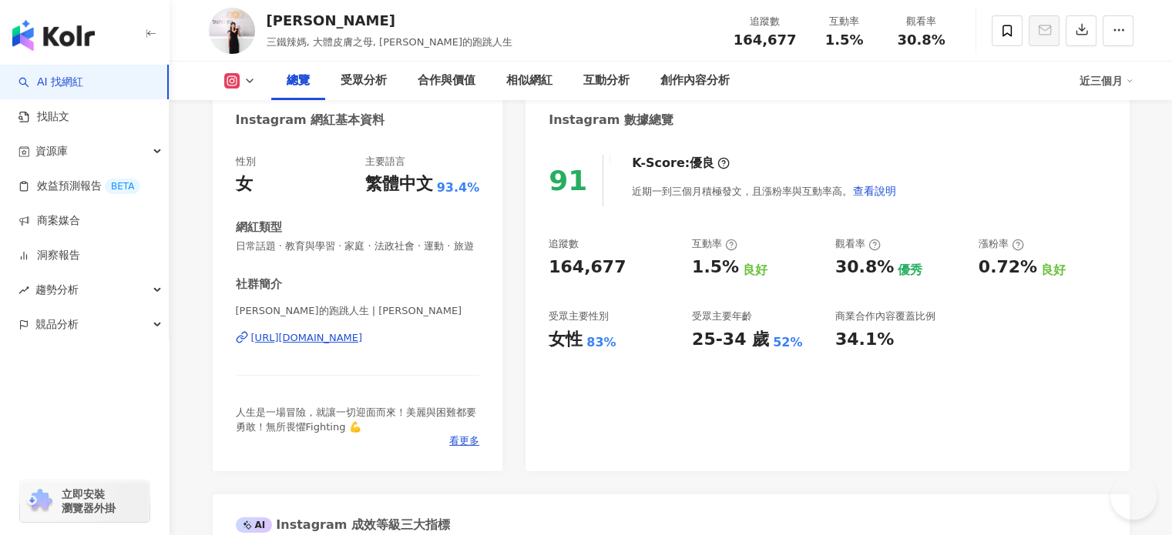
drag, startPoint x: 568, startPoint y: 265, endPoint x: 542, endPoint y: 265, distance: 26.2
click at [544, 265] on div "91 K-Score : 優良 近期一到三個月積極發文，且漲粉率與互動率高。 查看說明 追蹤數 164,677 互動率 1.5% 良好 觀看率 30.8% 優…" at bounding box center [826, 305] width 603 height 332
click at [245, 86] on icon at bounding box center [249, 81] width 12 height 12
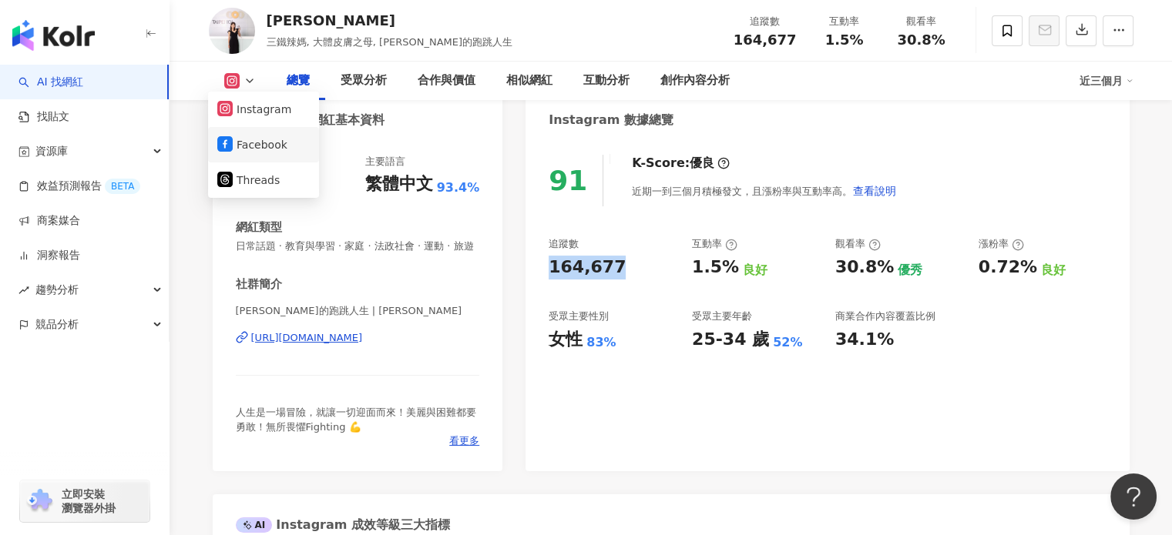
click at [243, 142] on button "Facebook" at bounding box center [263, 145] width 92 height 22
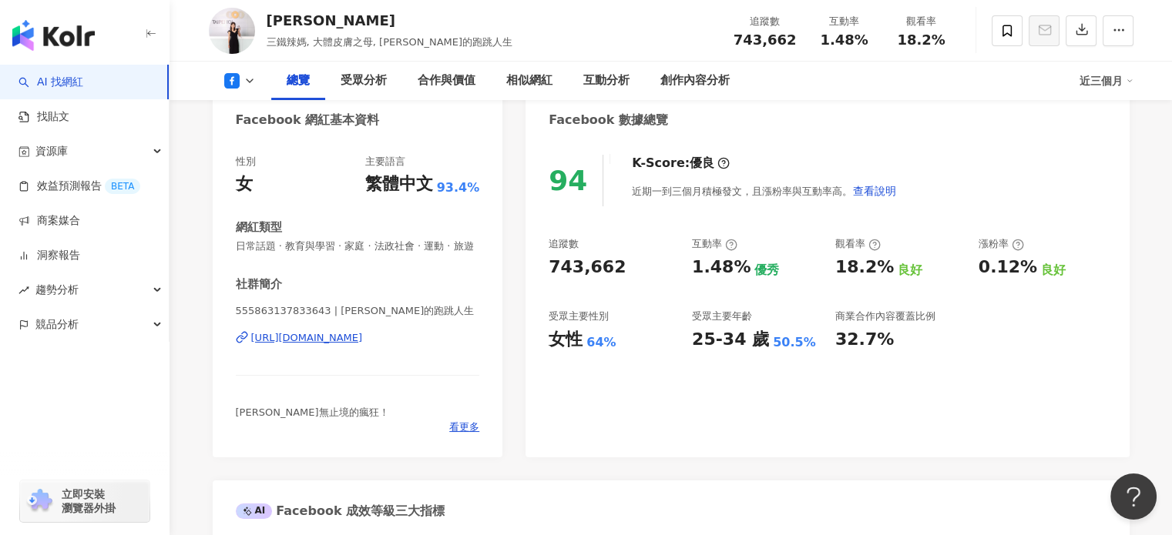
drag, startPoint x: 518, startPoint y: 273, endPoint x: 513, endPoint y: 414, distance: 141.8
click at [555, 271] on div "743,662" at bounding box center [612, 268] width 128 height 24
click at [250, 86] on icon at bounding box center [249, 81] width 12 height 12
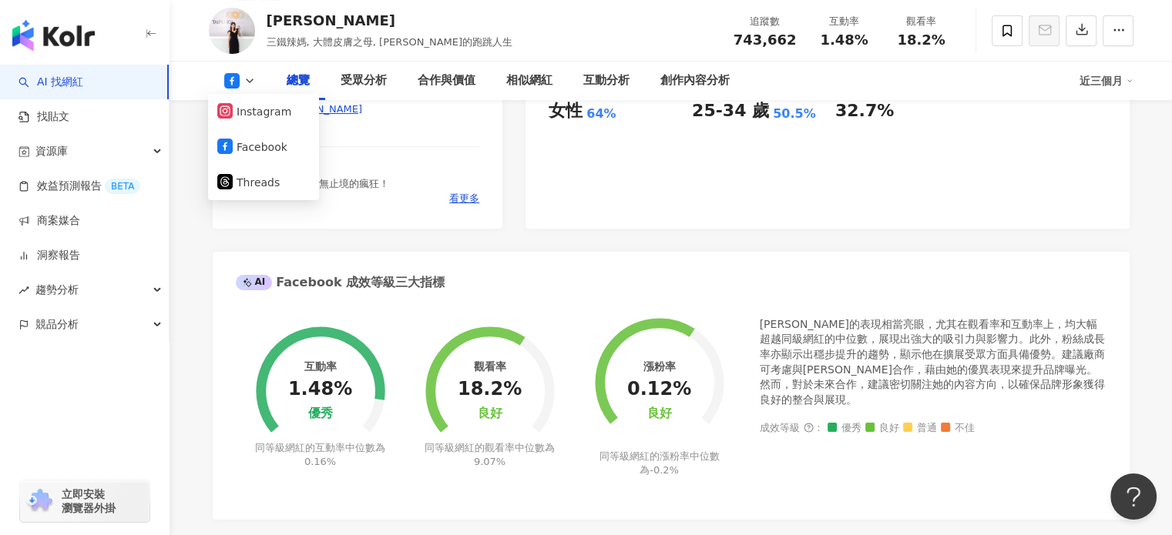
scroll to position [385, 0]
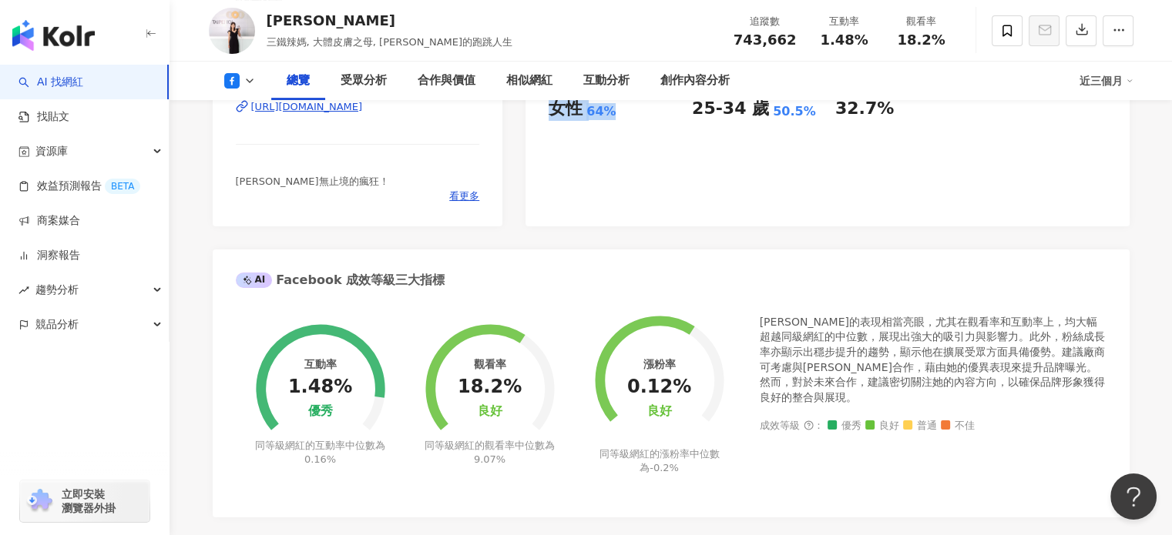
drag, startPoint x: 612, startPoint y: 111, endPoint x: 546, endPoint y: 112, distance: 66.3
click at [548, 112] on div "94 K-Score : 優良 近期一到三個月積極發文，且漲粉率與互動率高。 查看說明 追蹤數 743,662 互動率 1.48% 優秀 觀看率 18.2% …" at bounding box center [826, 67] width 603 height 318
copy div "女性 64%"
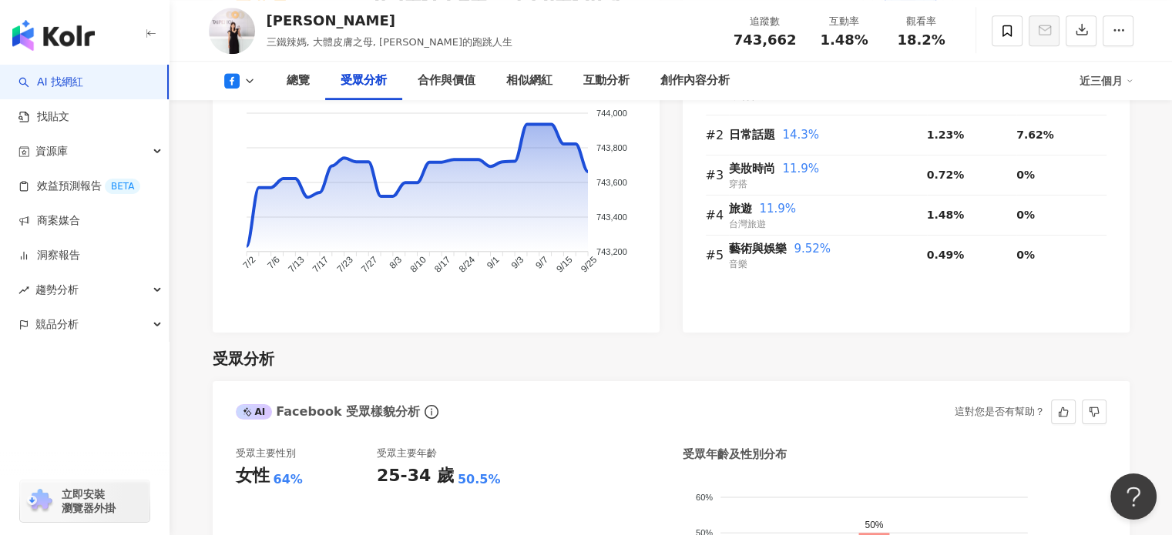
scroll to position [924, 0]
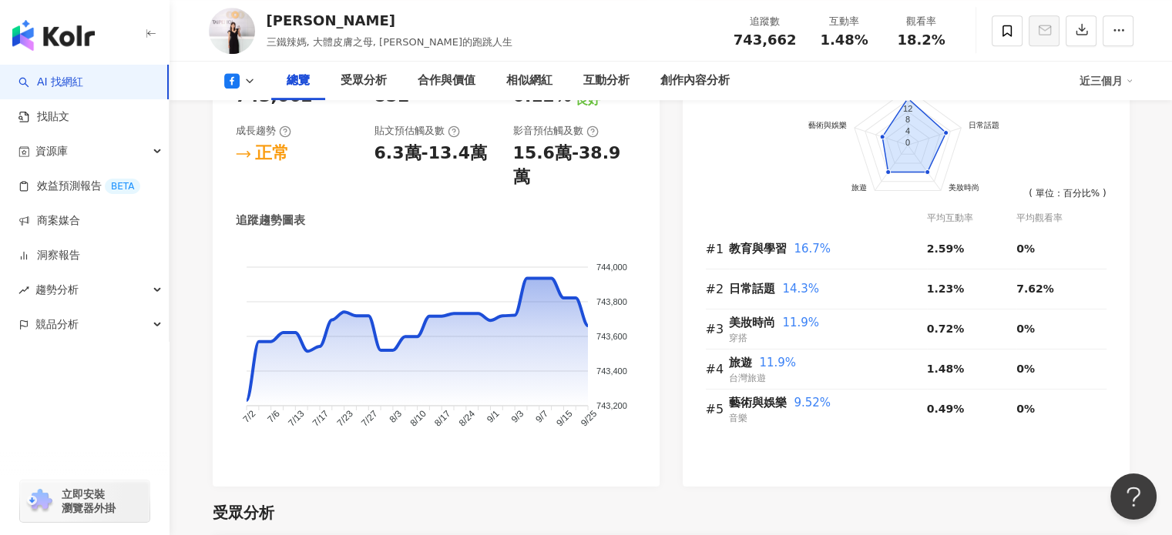
click at [244, 85] on icon at bounding box center [249, 81] width 12 height 12
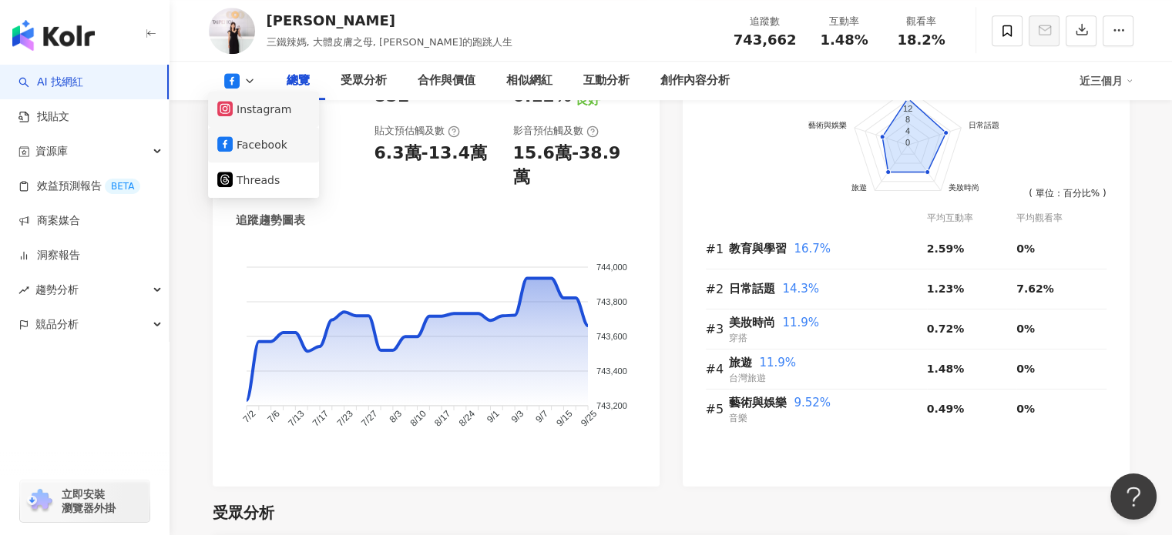
click at [262, 119] on button "Instagram" at bounding box center [263, 110] width 92 height 22
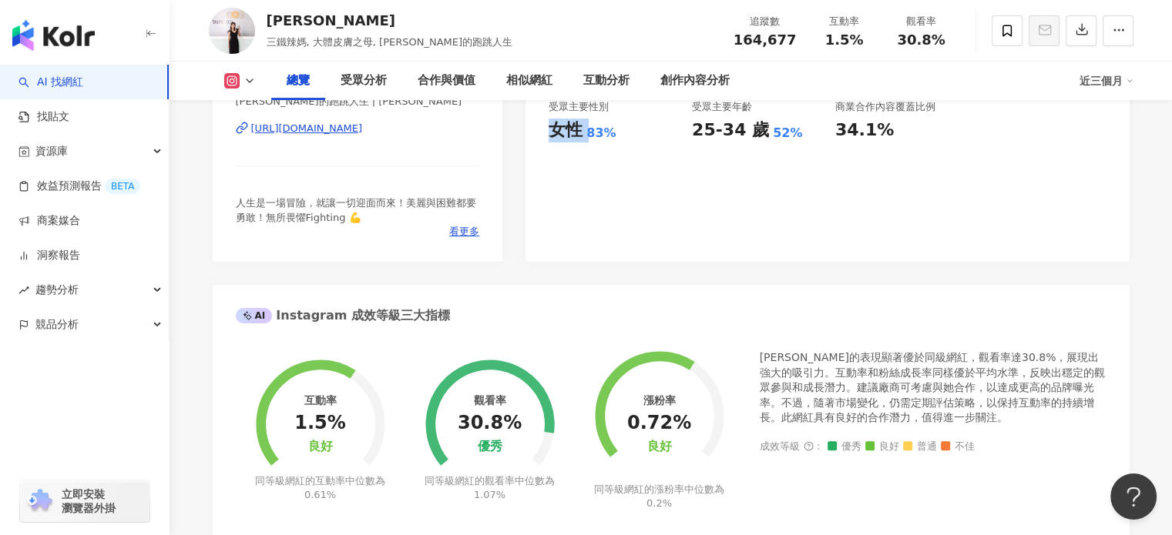
scroll to position [322, 0]
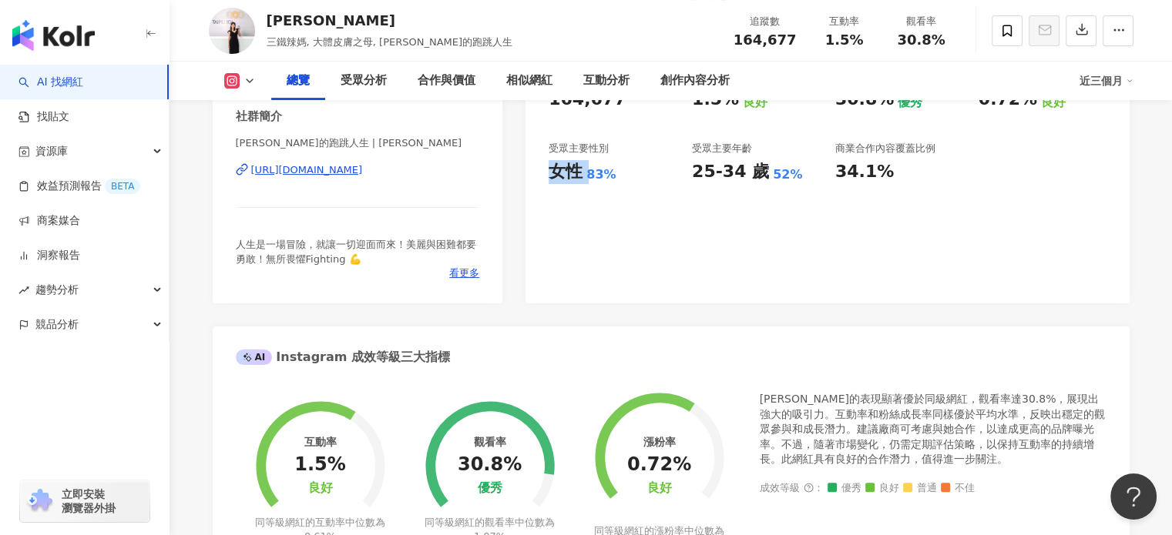
click at [83, 76] on link "AI 找網紅" at bounding box center [50, 82] width 65 height 15
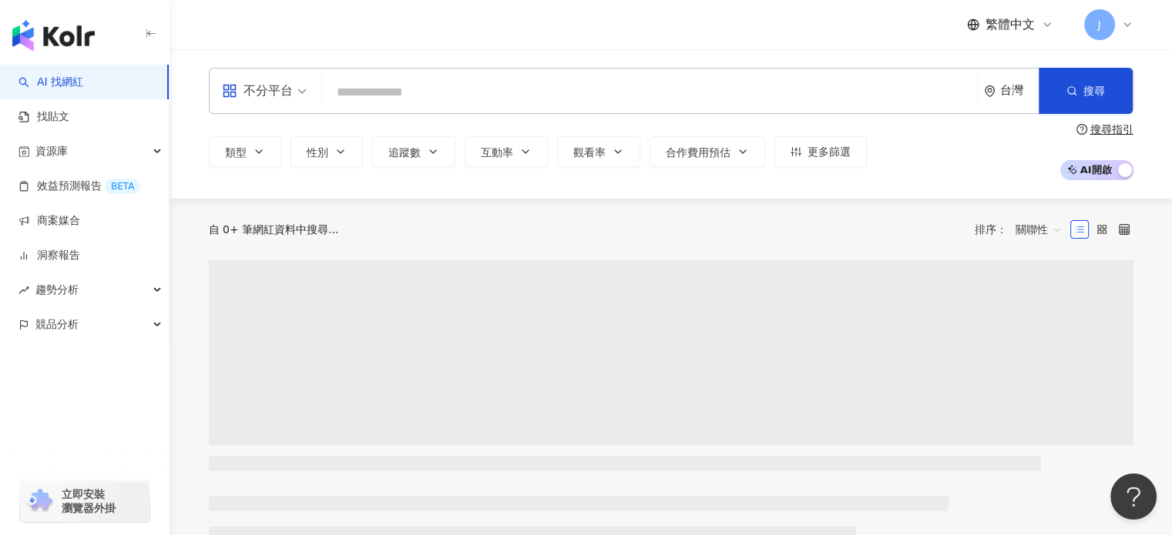
click at [423, 89] on input "search" at bounding box center [649, 92] width 642 height 29
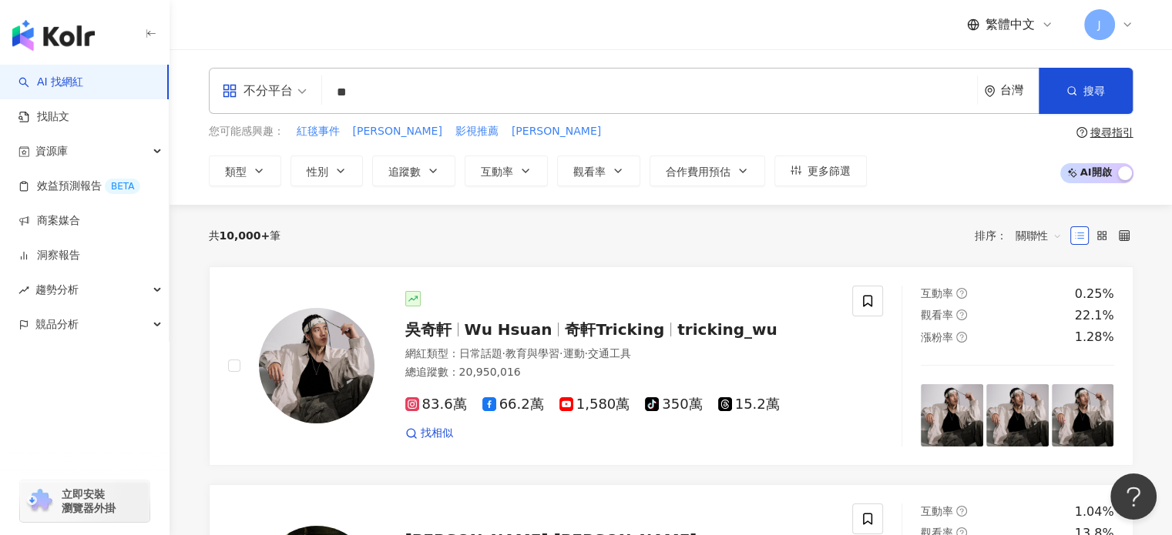
type input "*"
type input "***"
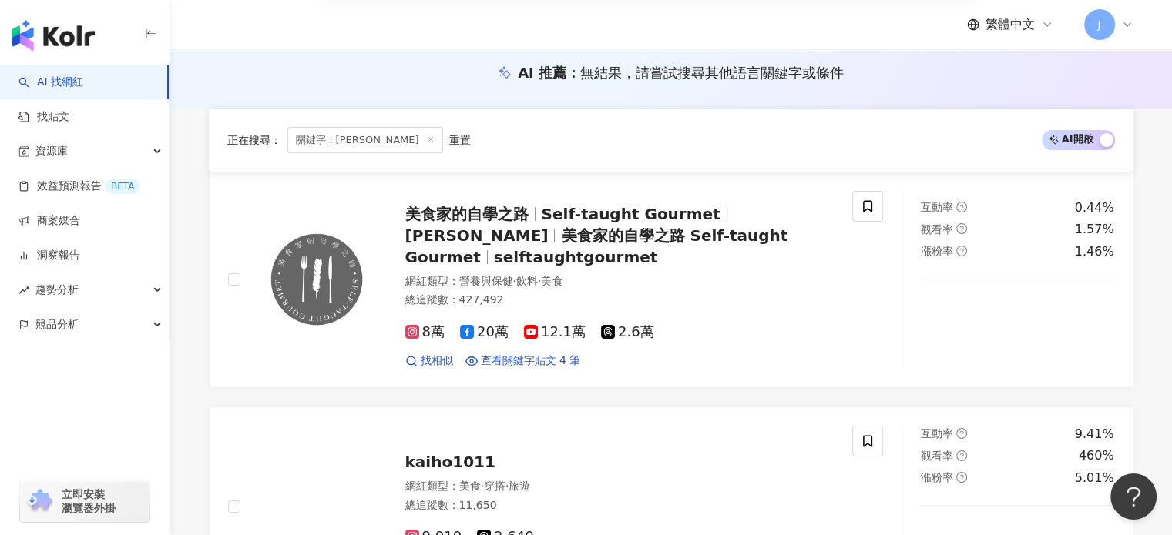
scroll to position [462, 0]
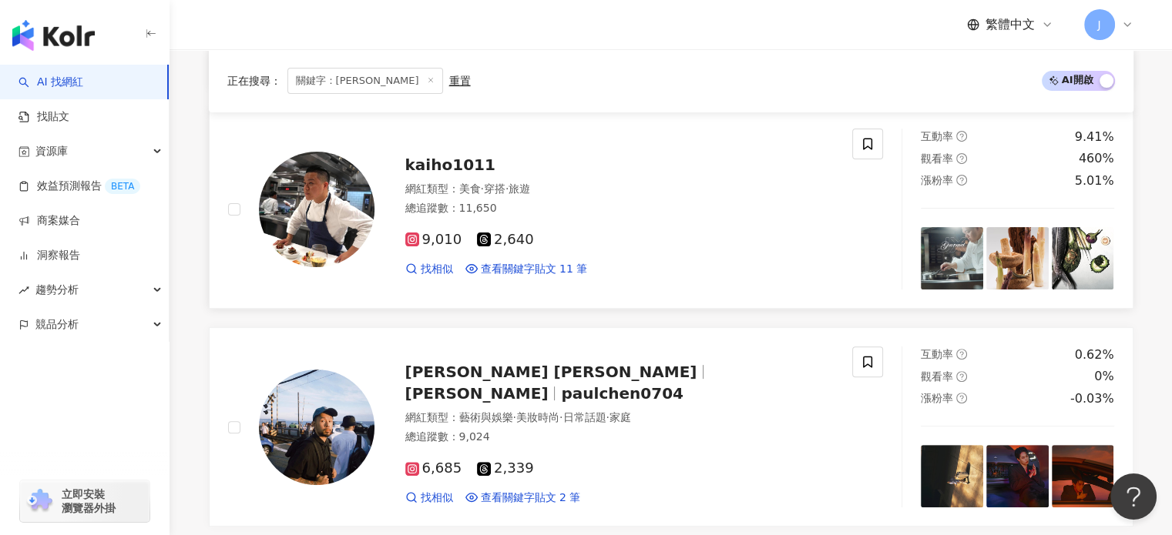
click at [447, 156] on span "kaiho1011" at bounding box center [450, 165] width 90 height 18
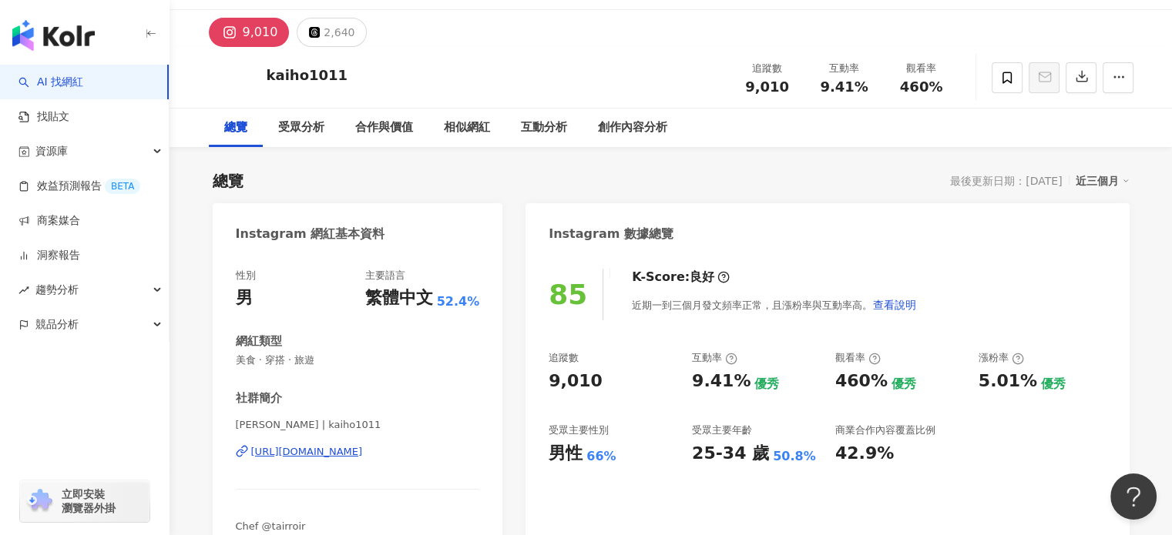
scroll to position [77, 0]
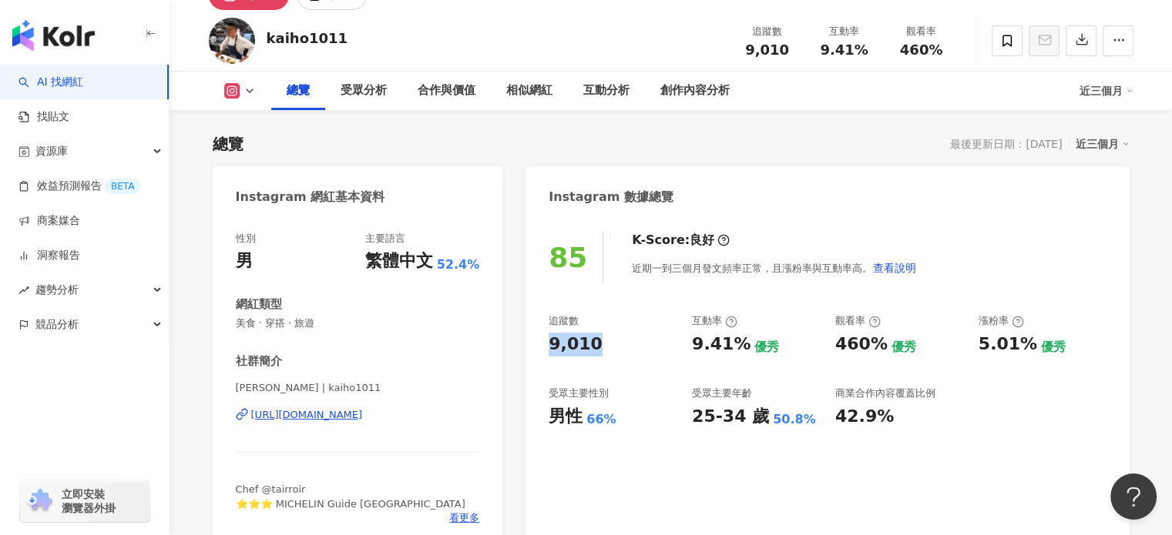
drag, startPoint x: 615, startPoint y: 349, endPoint x: 528, endPoint y: 339, distance: 87.6
click at [528, 339] on div "85 K-Score : 良好 近期一到三個月發文頻率正常，且漲粉率與互動率高。 查看說明 追蹤數 9,010 互動率 9.41% 優秀 觀看率 460% 優…" at bounding box center [826, 382] width 603 height 332
copy div "9,010"
drag, startPoint x: 547, startPoint y: 421, endPoint x: 619, endPoint y: 419, distance: 72.4
click at [619, 419] on div "85 K-Score : 良好 近期一到三個月發文頻率正常，且漲粉率與互動率高。 查看說明 追蹤數 9,010 互動率 9.41% 優秀 觀看率 460% 優…" at bounding box center [826, 382] width 603 height 332
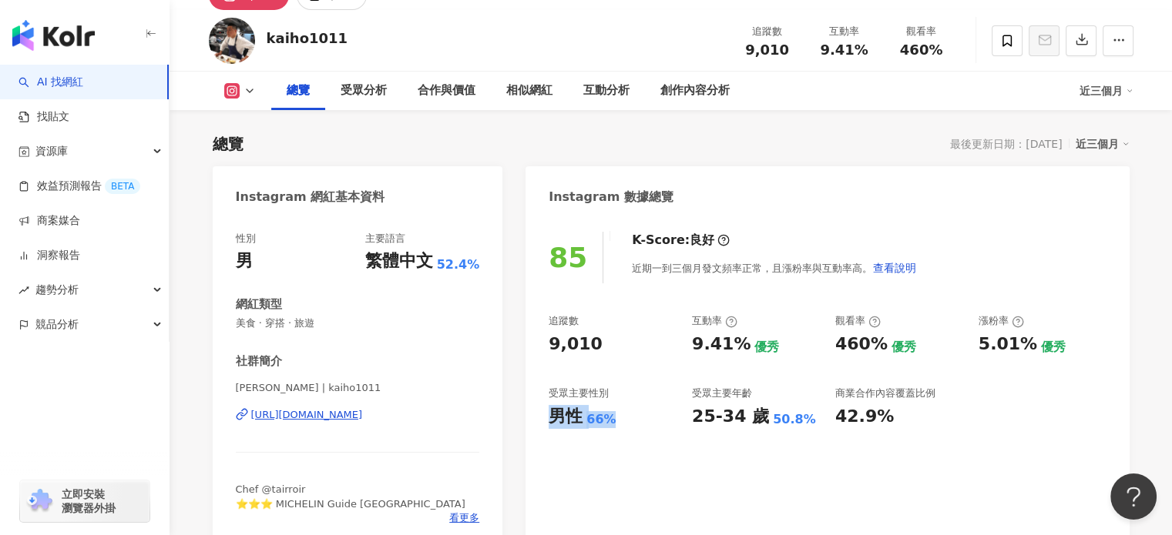
copy div "男性 66%"
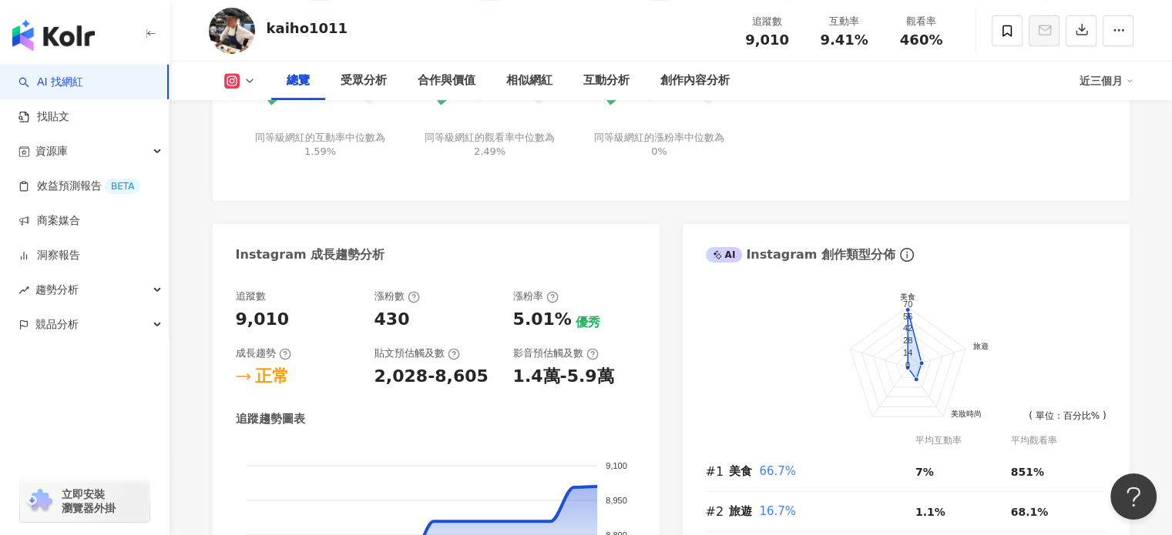
scroll to position [693, 0]
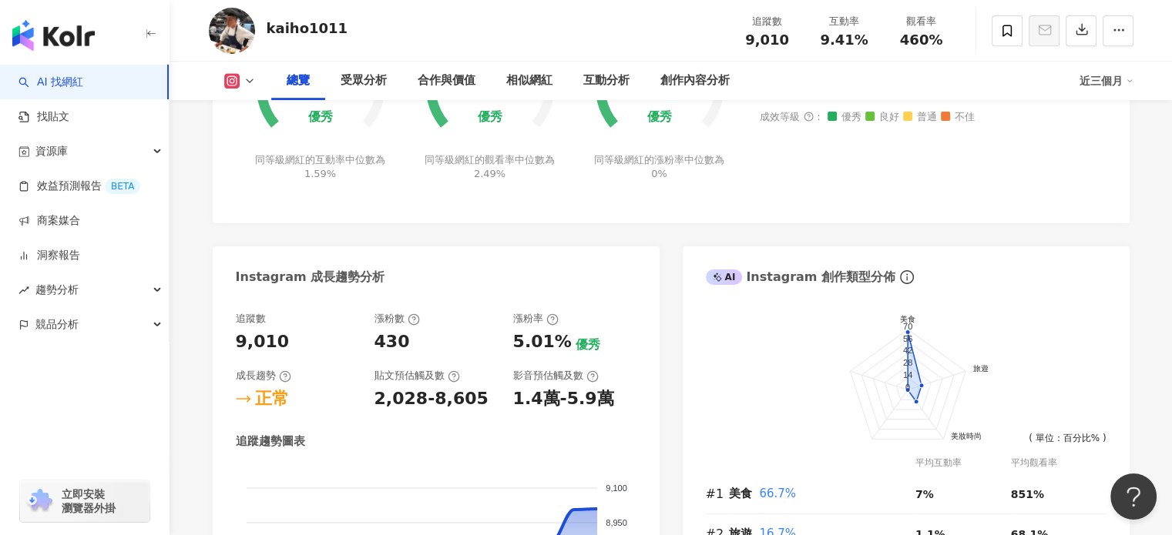
click at [231, 77] on icon at bounding box center [231, 81] width 8 height 8
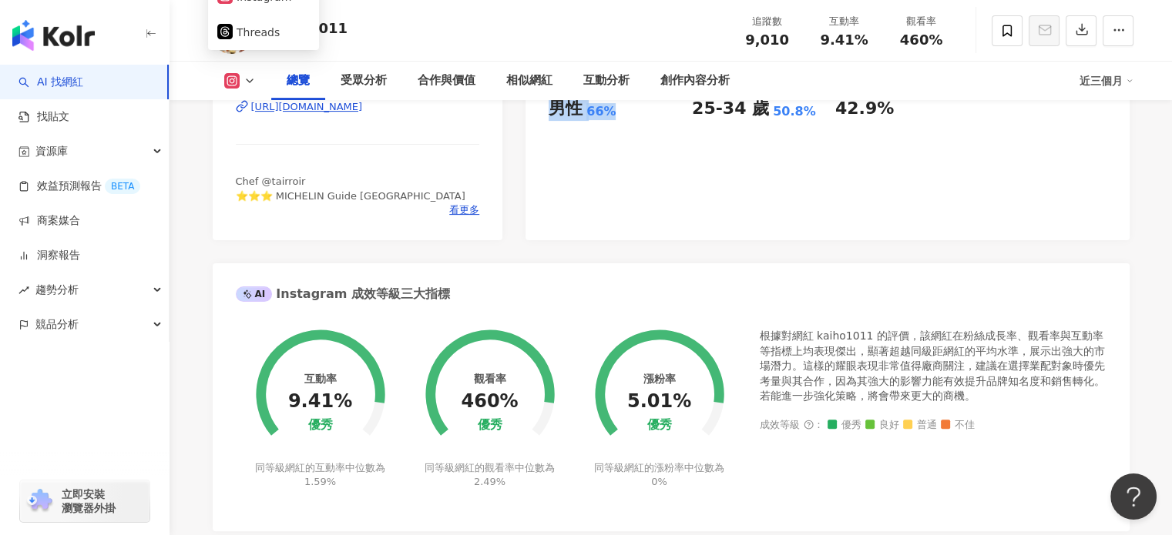
scroll to position [0, 0]
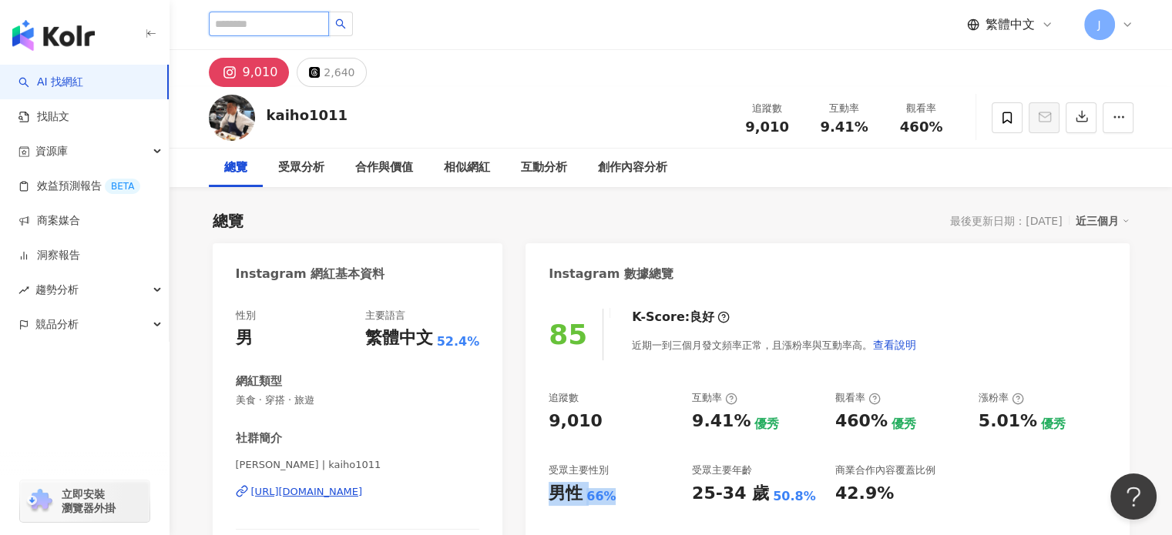
click at [240, 35] on input "search" at bounding box center [269, 24] width 120 height 25
paste input "**"
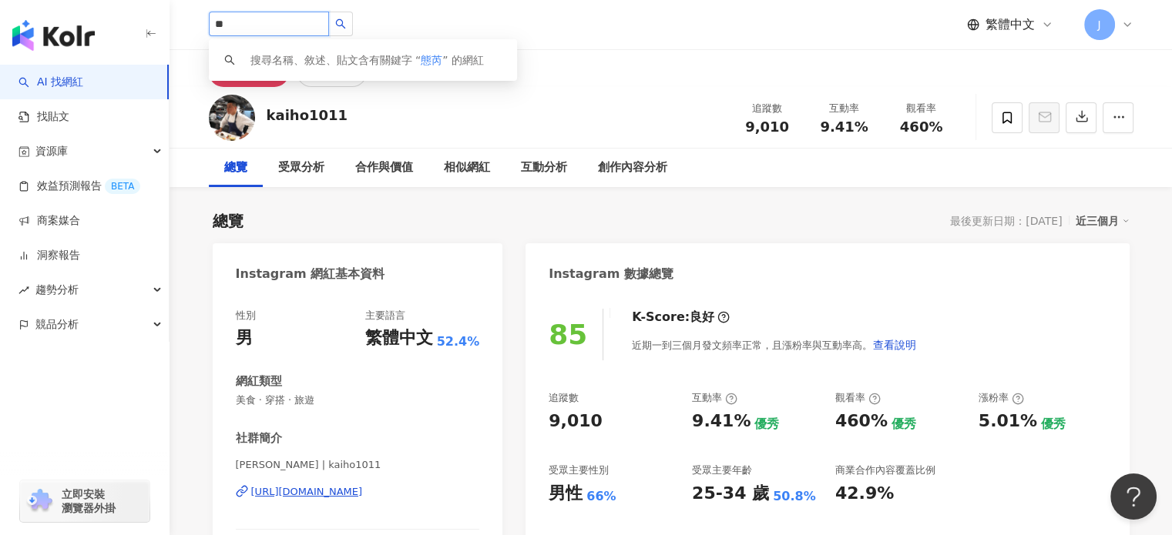
type input "**"
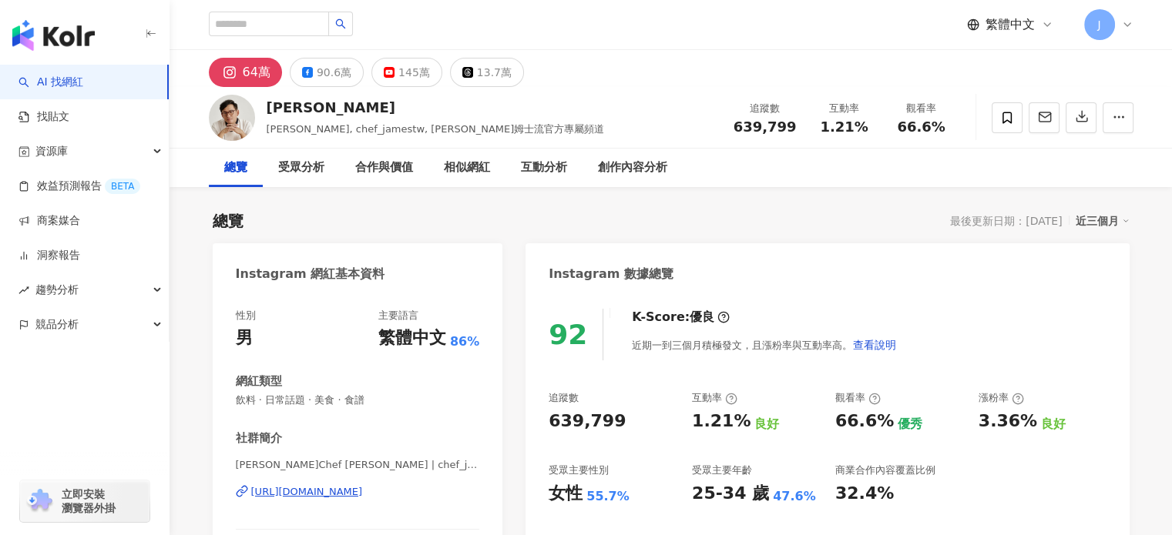
click at [609, 410] on div "639,799" at bounding box center [586, 422] width 77 height 24
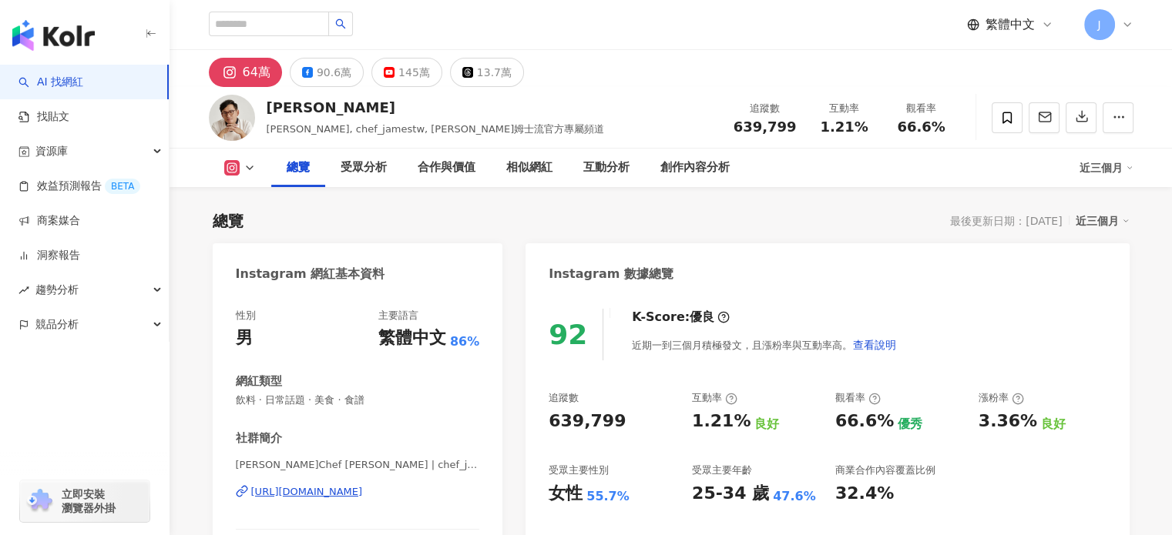
scroll to position [231, 0]
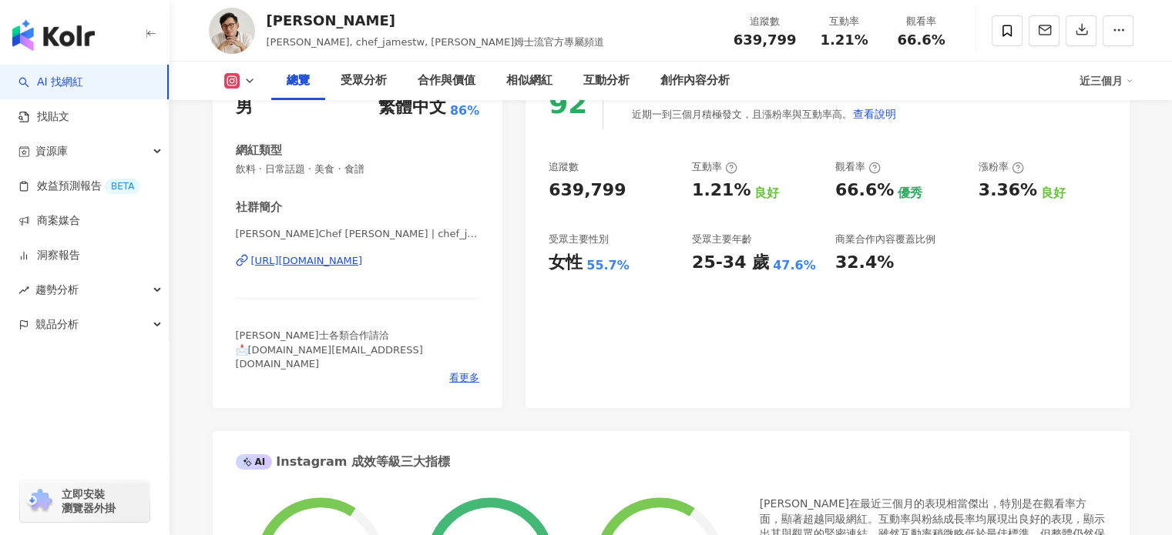
click at [609, 193] on div "639,799" at bounding box center [586, 191] width 77 height 24
drag, startPoint x: 585, startPoint y: 258, endPoint x: 627, endPoint y: 260, distance: 41.7
click at [627, 260] on div "92 K-Score : 優良 近期一到三個月積極發文，且漲粉率與互動率高。 查看說明 追蹤數 639,799 互動率 1.21% 良好 觀看率 66.6% …" at bounding box center [826, 235] width 603 height 346
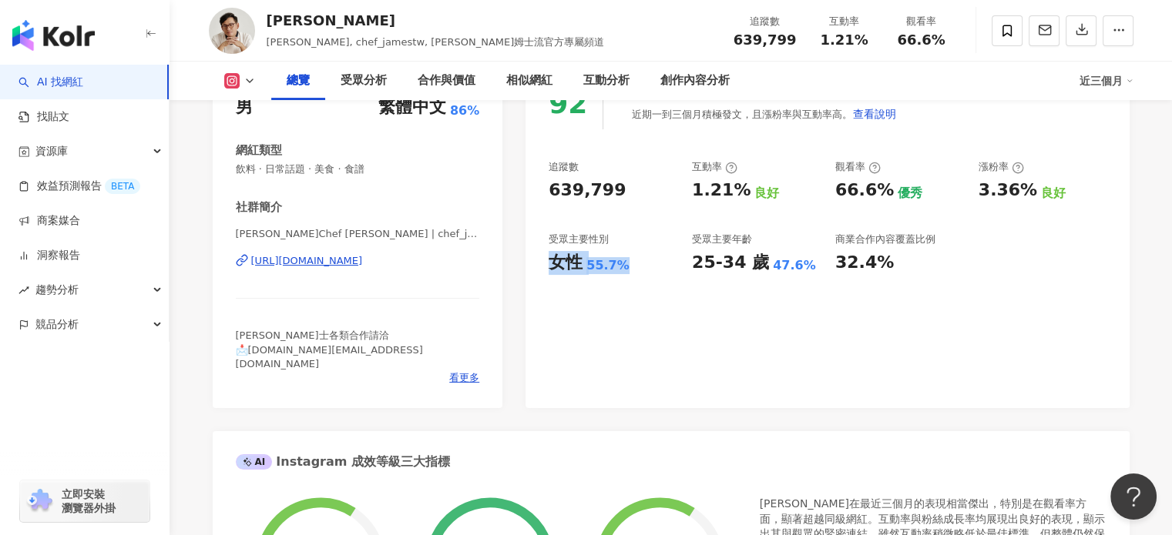
copy div "女性 55.7%"
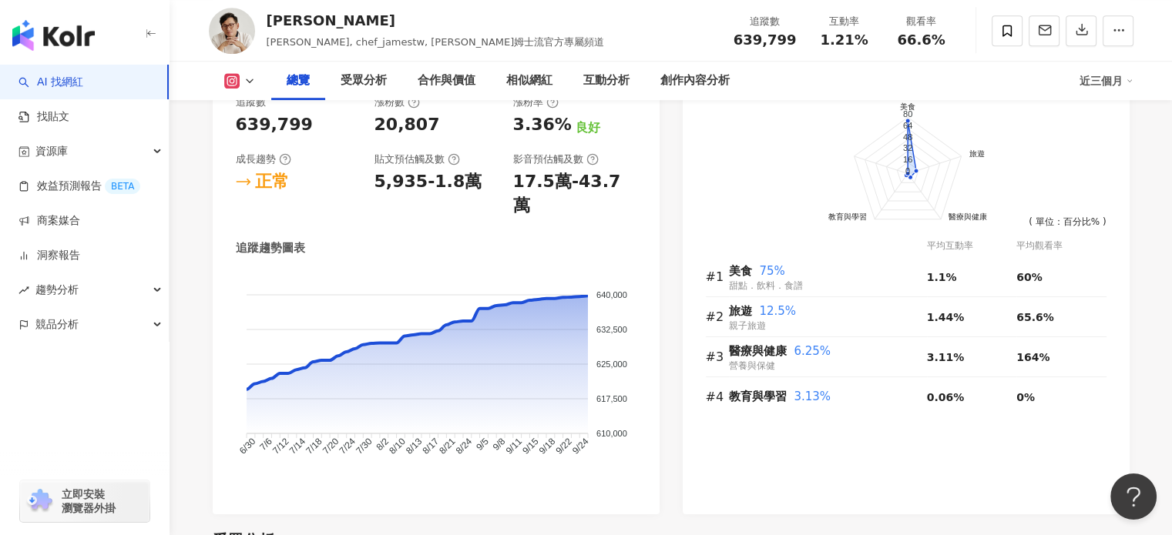
scroll to position [616, 0]
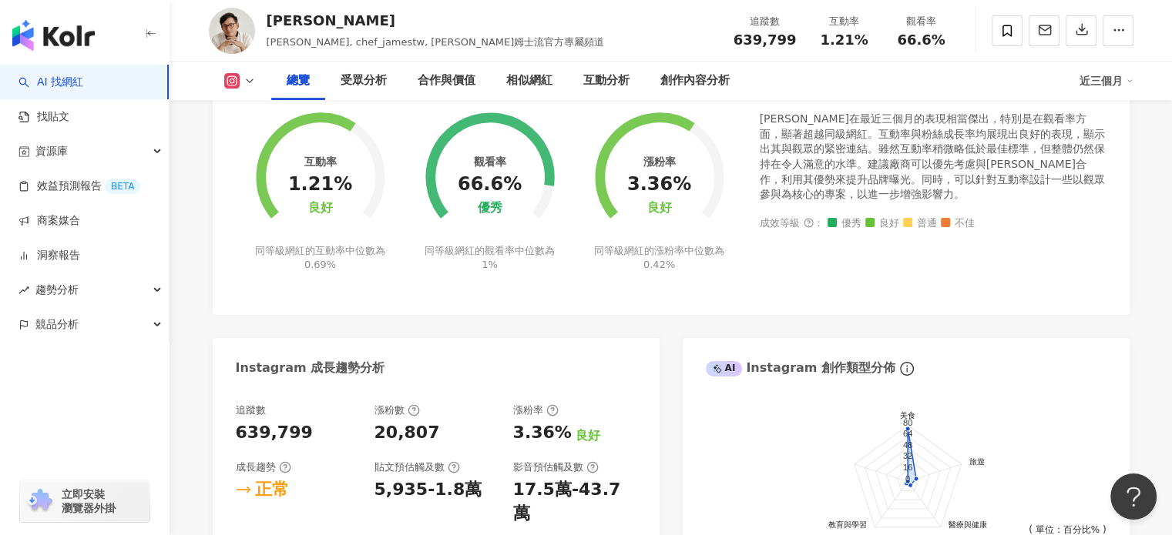
click at [242, 76] on button at bounding box center [240, 80] width 62 height 15
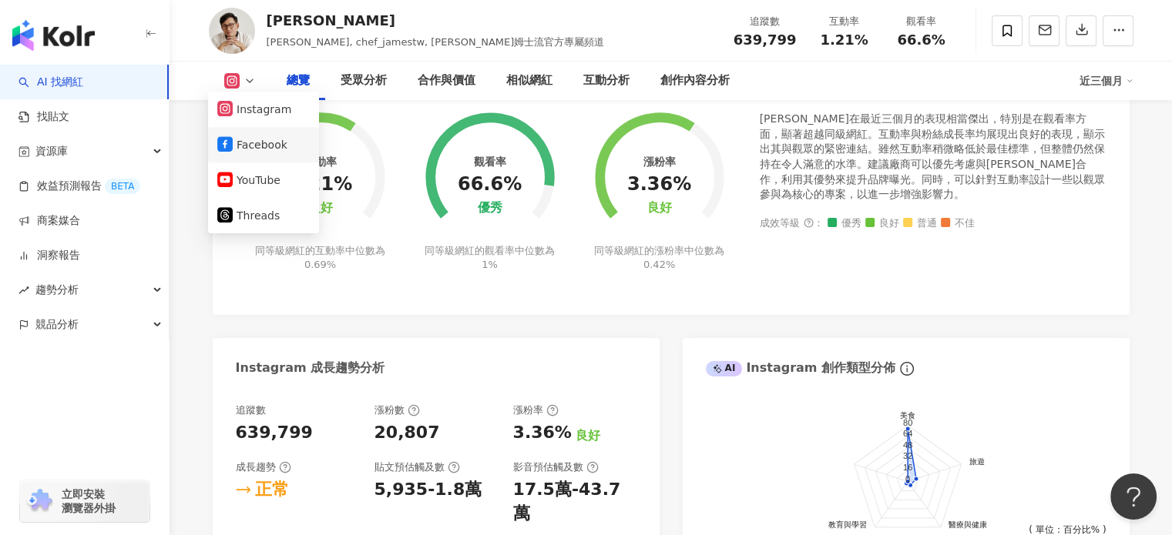
click at [253, 138] on button "Facebook" at bounding box center [263, 145] width 92 height 22
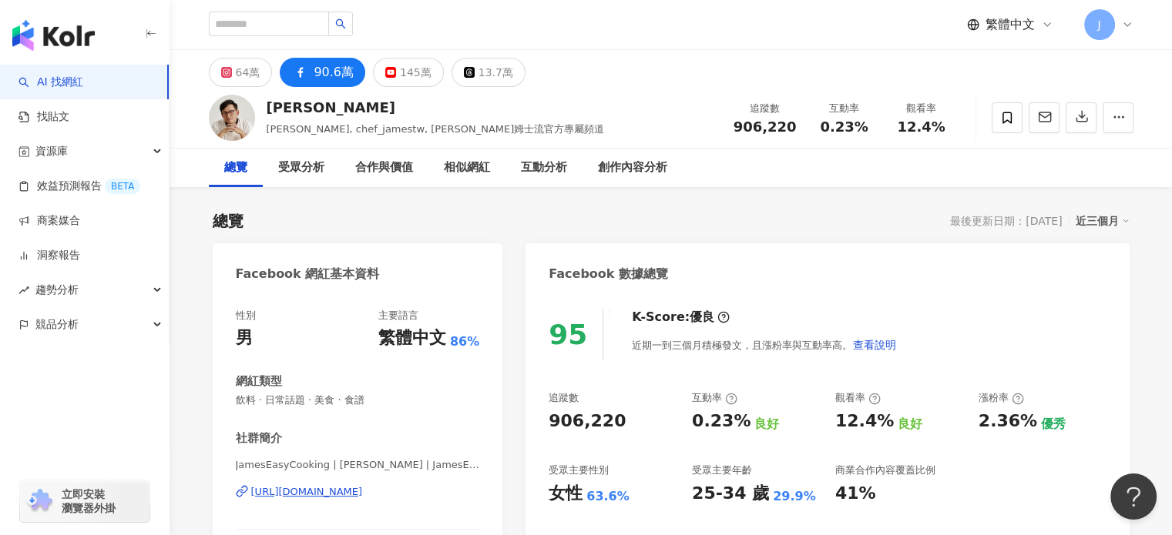
drag, startPoint x: 610, startPoint y: 422, endPoint x: 519, endPoint y: 421, distance: 90.9
click at [296, 22] on input "search" at bounding box center [269, 24] width 120 height 25
paste input "*******"
type input "*******"
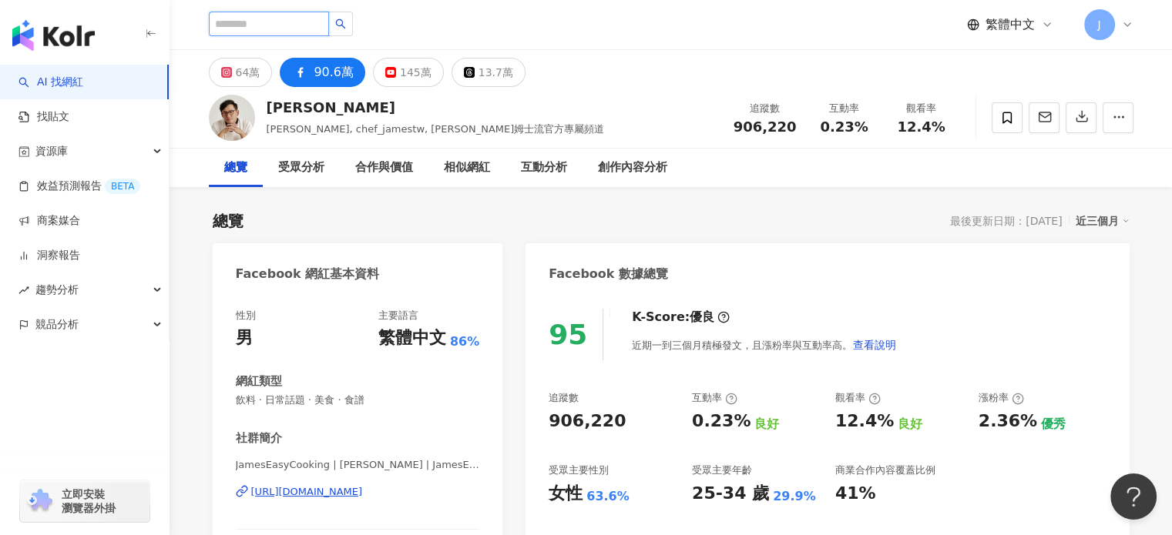
paste input "**********"
type input "**********"
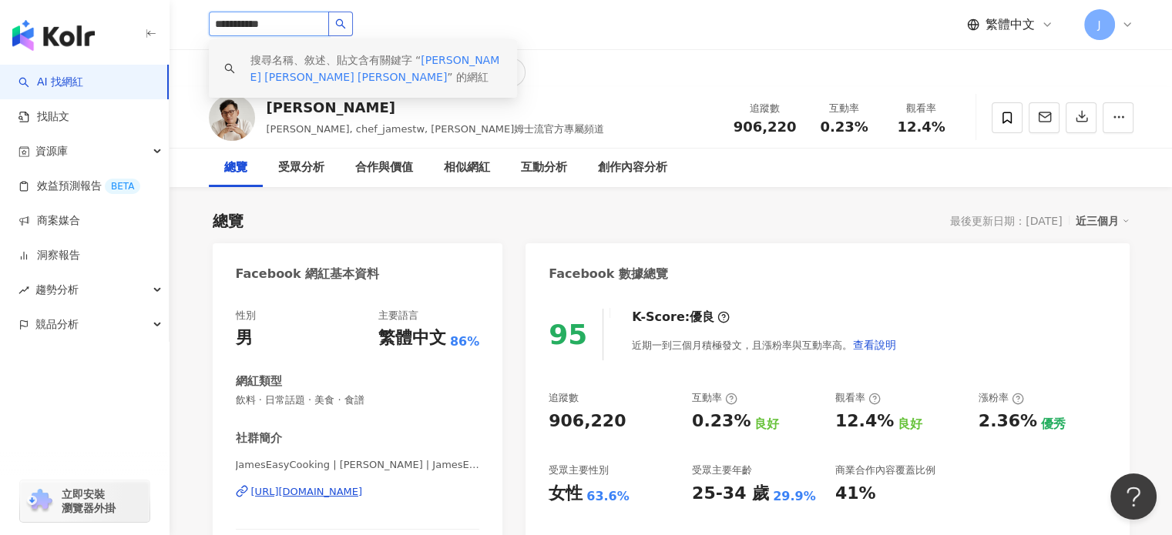
click at [346, 29] on icon "search" at bounding box center [340, 23] width 11 height 11
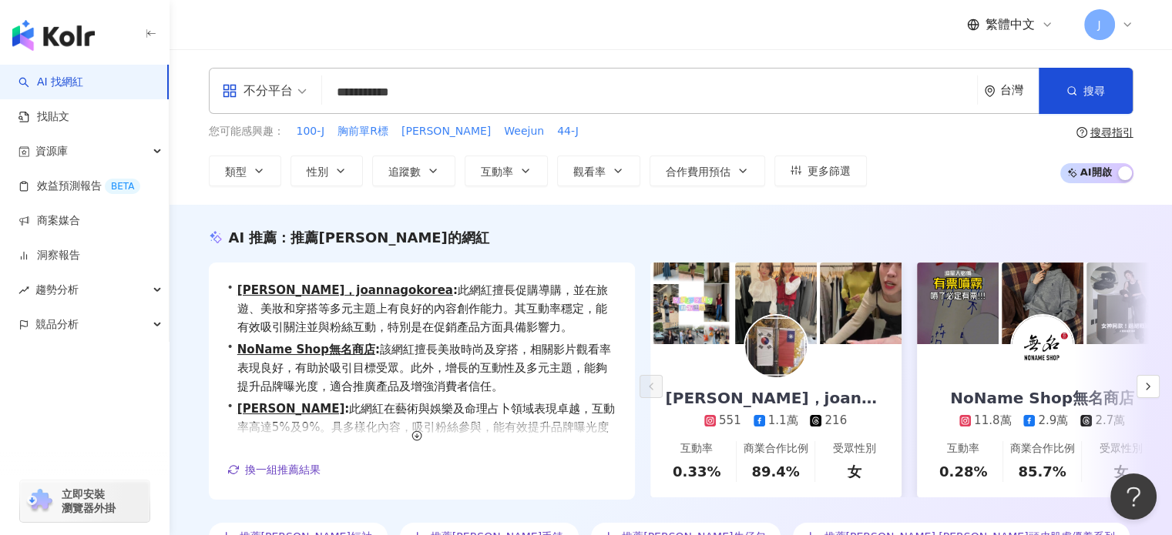
click at [897, 138] on div "**********" at bounding box center [671, 127] width 986 height 119
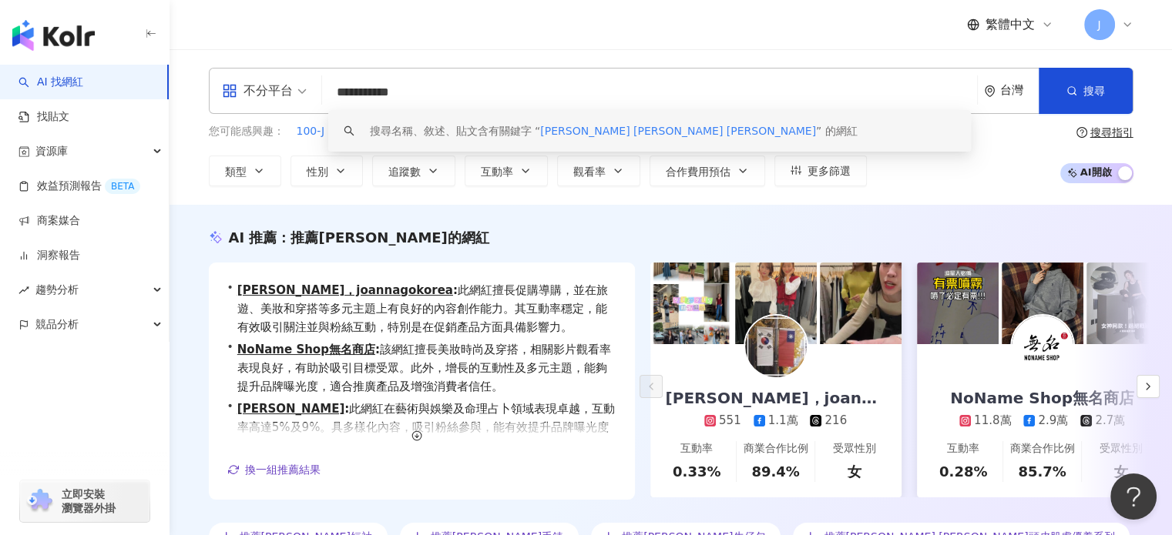
drag, startPoint x: 493, startPoint y: 91, endPoint x: 387, endPoint y: 89, distance: 106.3
click at [387, 89] on input "**********" at bounding box center [649, 92] width 642 height 29
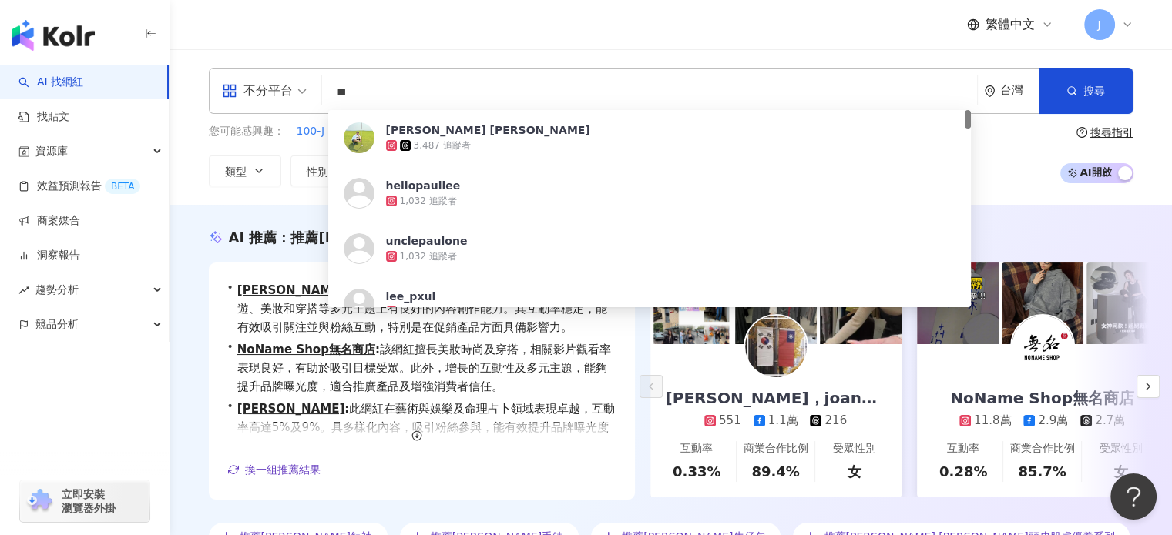
type input "*"
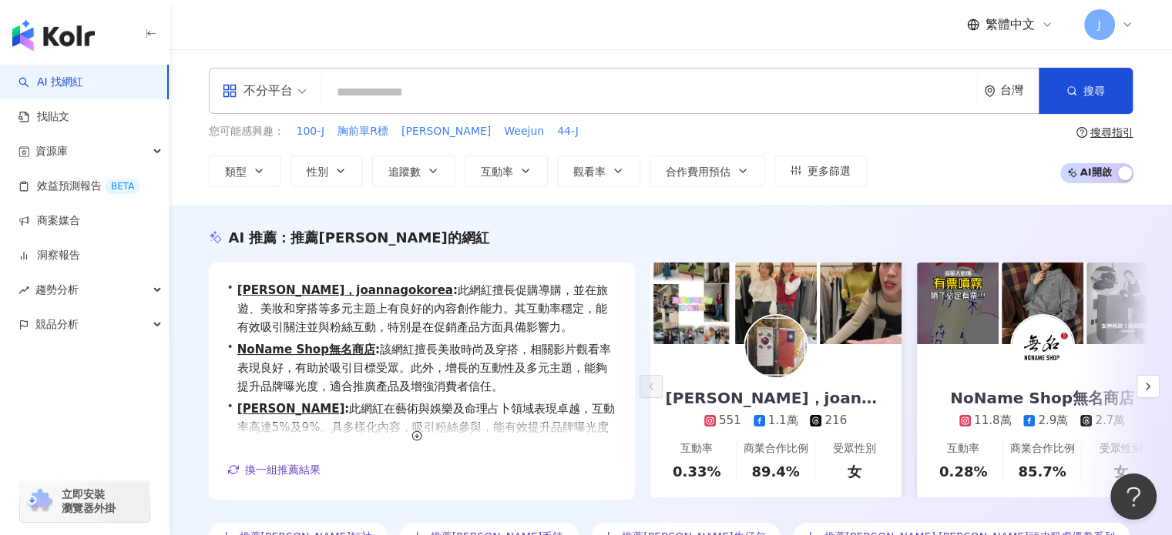
paste input "**********"
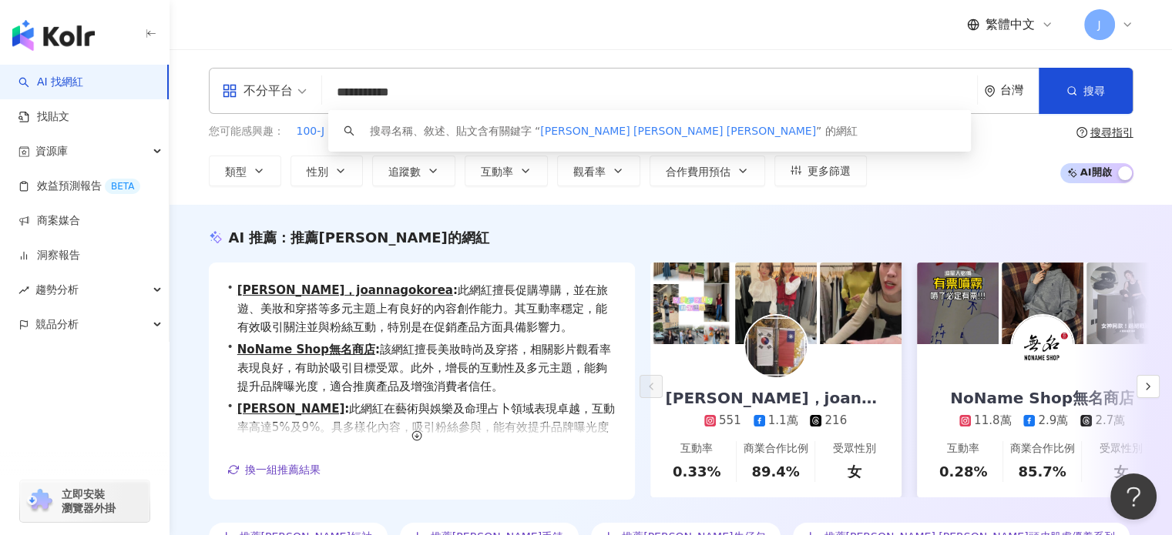
drag, startPoint x: 367, startPoint y: 93, endPoint x: 337, endPoint y: 89, distance: 30.3
click at [336, 89] on input "**********" at bounding box center [649, 92] width 642 height 29
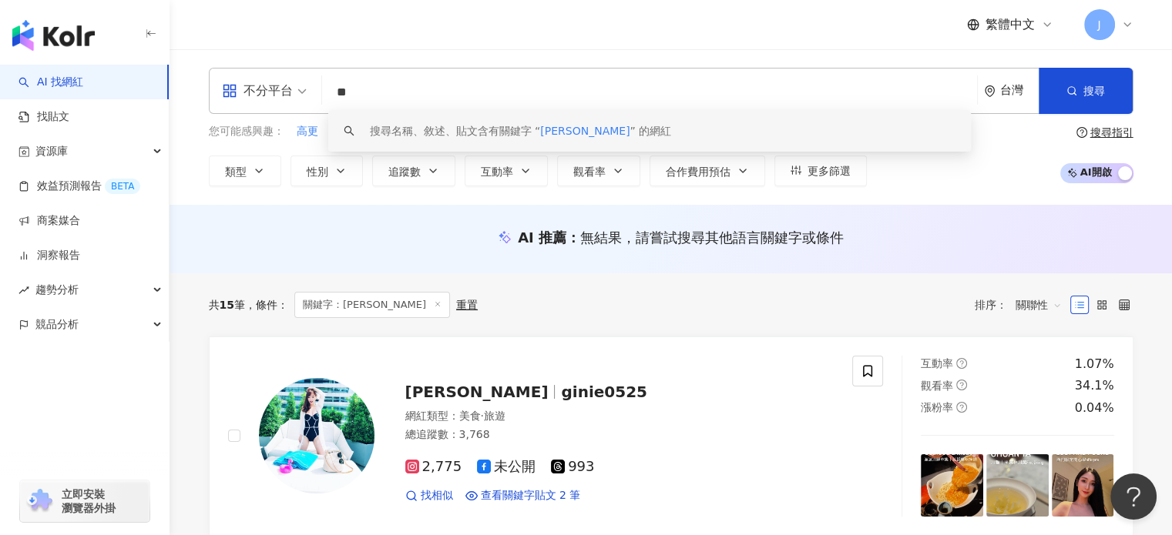
click at [472, 91] on input "**" at bounding box center [649, 92] width 642 height 29
type input "*"
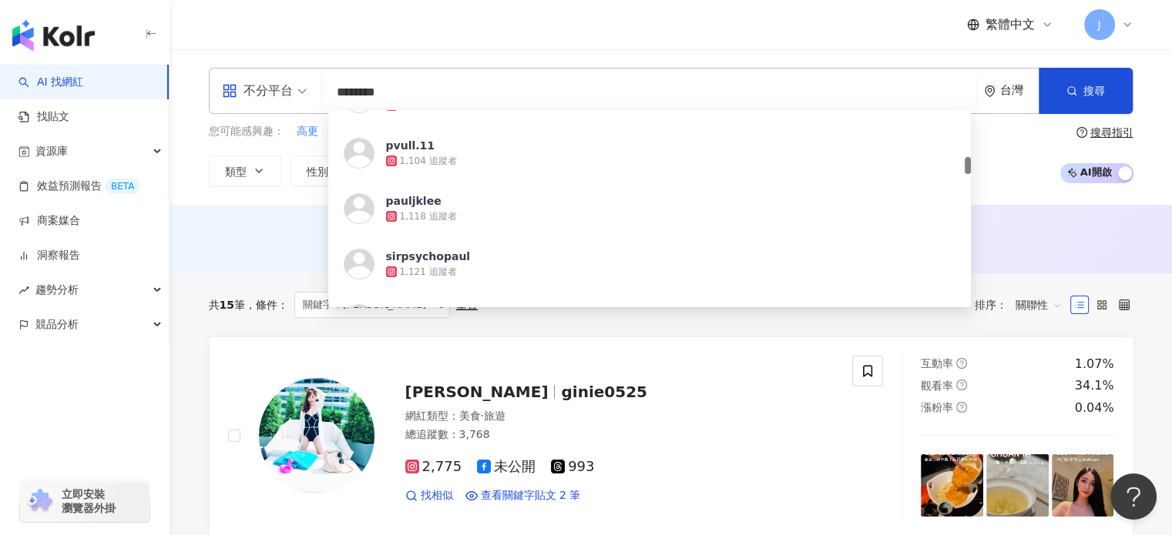
scroll to position [616, 0]
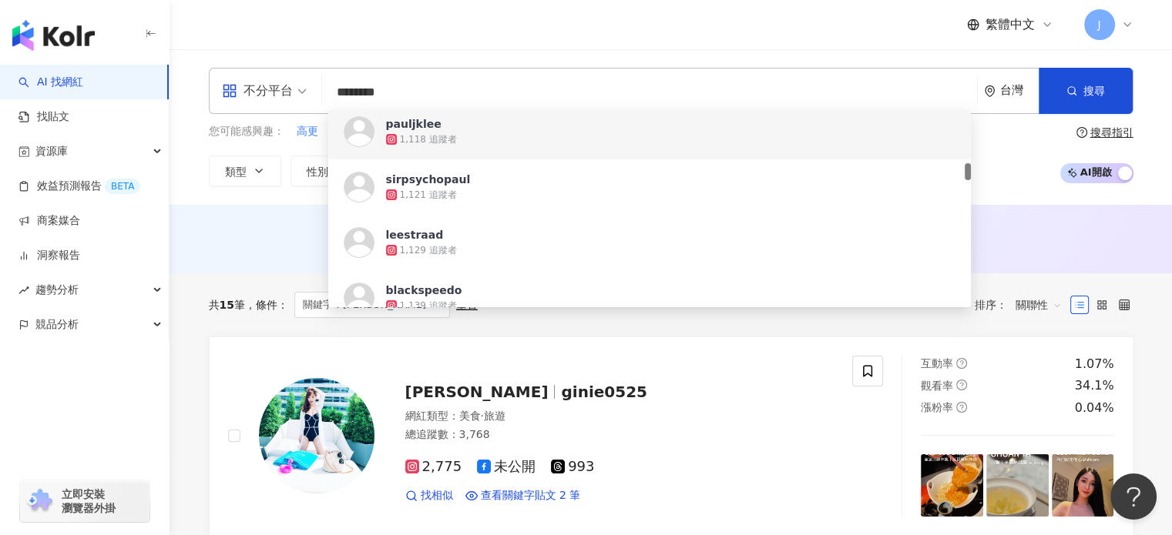
type input "********"
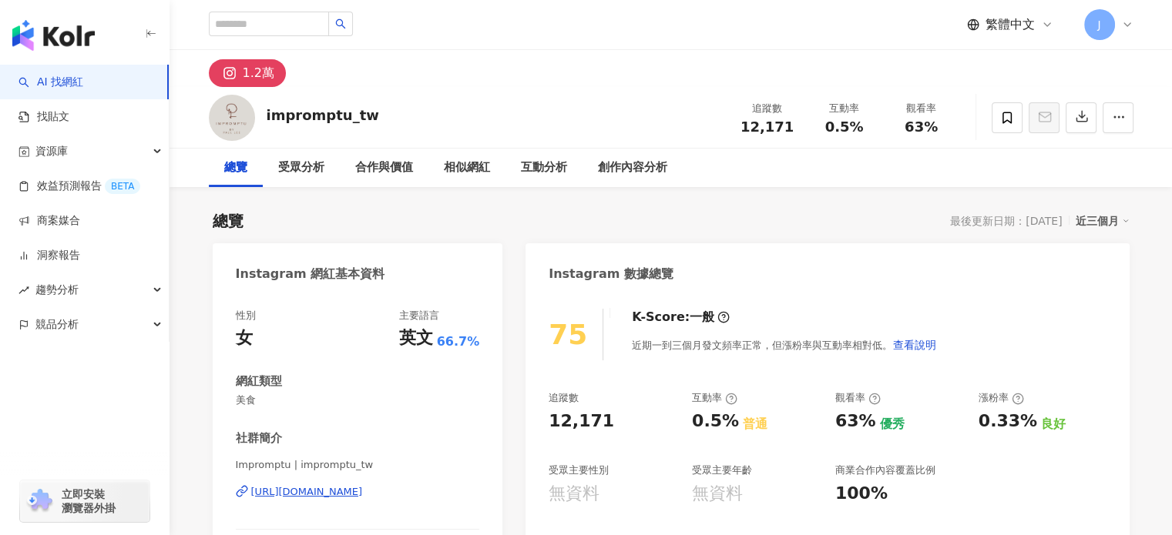
click at [308, 118] on div "impromptu_tw" at bounding box center [323, 115] width 112 height 19
click at [296, 119] on div "impromptu_tw" at bounding box center [323, 115] width 112 height 19
drag, startPoint x: 339, startPoint y: 116, endPoint x: 268, endPoint y: 116, distance: 70.9
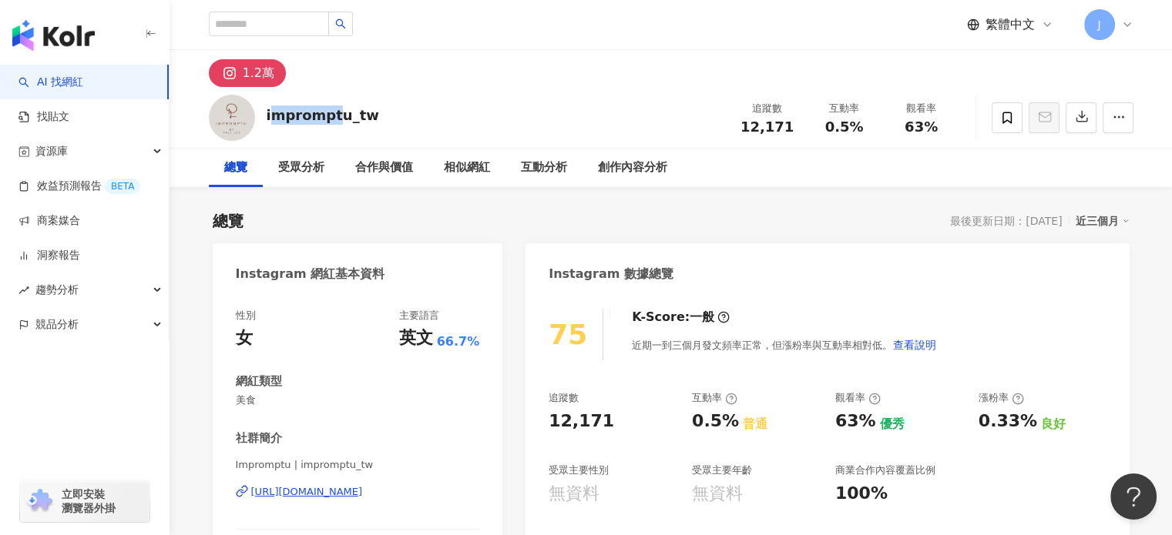
click at [268, 116] on div "impromptu_tw" at bounding box center [323, 115] width 112 height 19
click at [267, 116] on div "impromptu_tw" at bounding box center [323, 115] width 112 height 19
drag, startPoint x: 342, startPoint y: 116, endPoint x: 265, endPoint y: 116, distance: 77.0
click at [265, 116] on div "impromptu_tw 追蹤數 12,171 互動率 0.5% 觀看率 63%" at bounding box center [671, 117] width 986 height 61
copy div "impromptu"
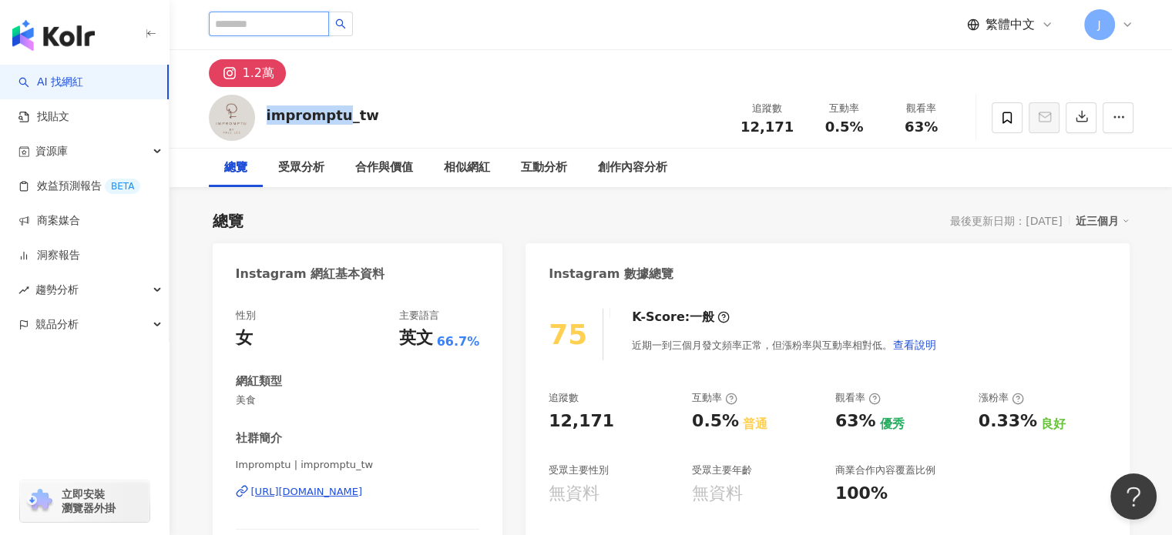
click at [277, 18] on input "search" at bounding box center [269, 24] width 120 height 25
paste input "*********"
type input "*********"
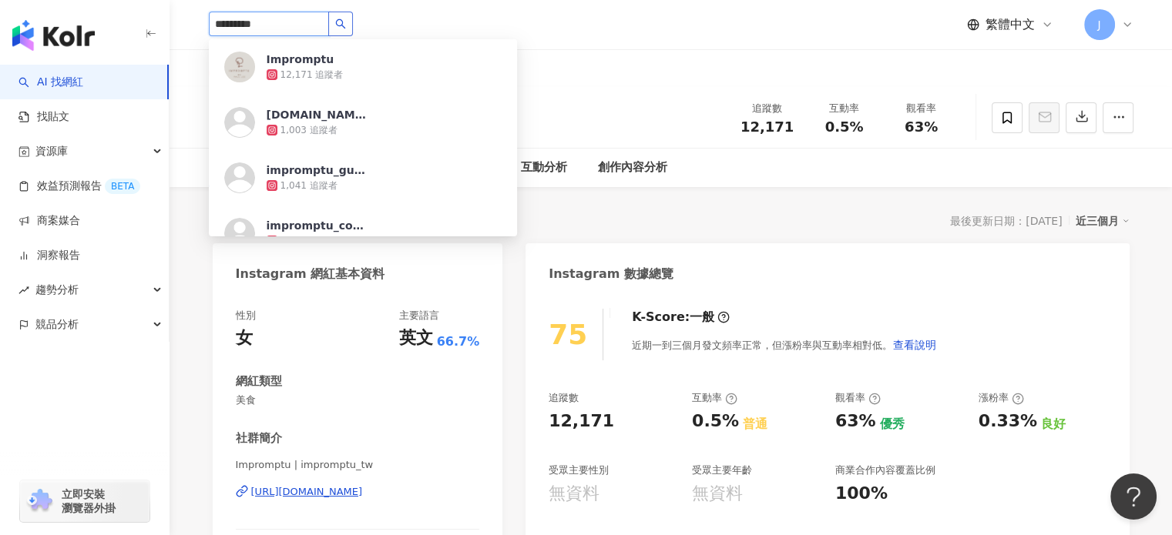
click at [346, 22] on icon "search" at bounding box center [340, 23] width 11 height 11
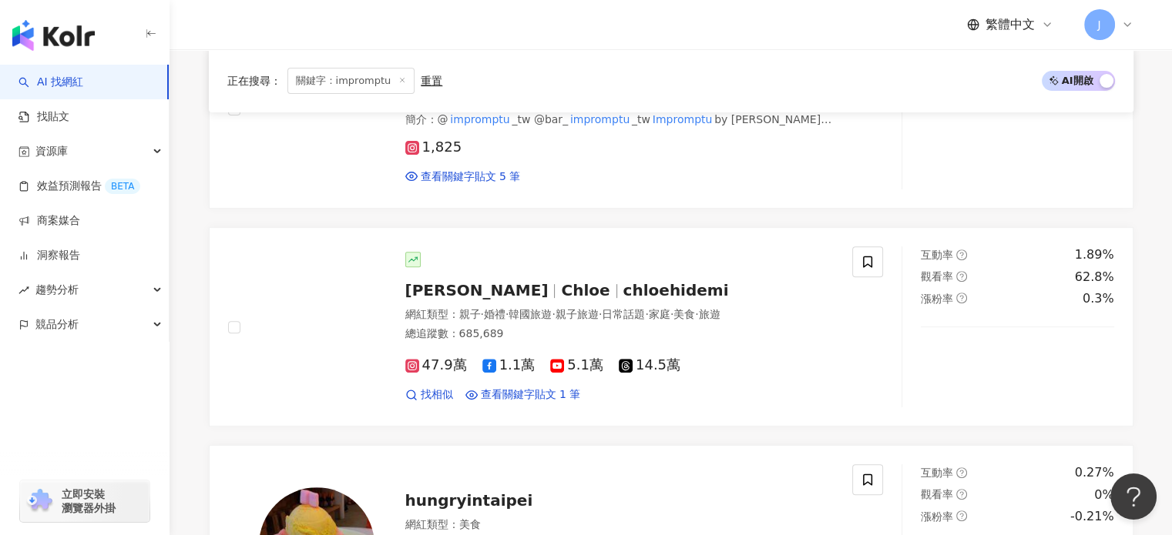
scroll to position [77, 0]
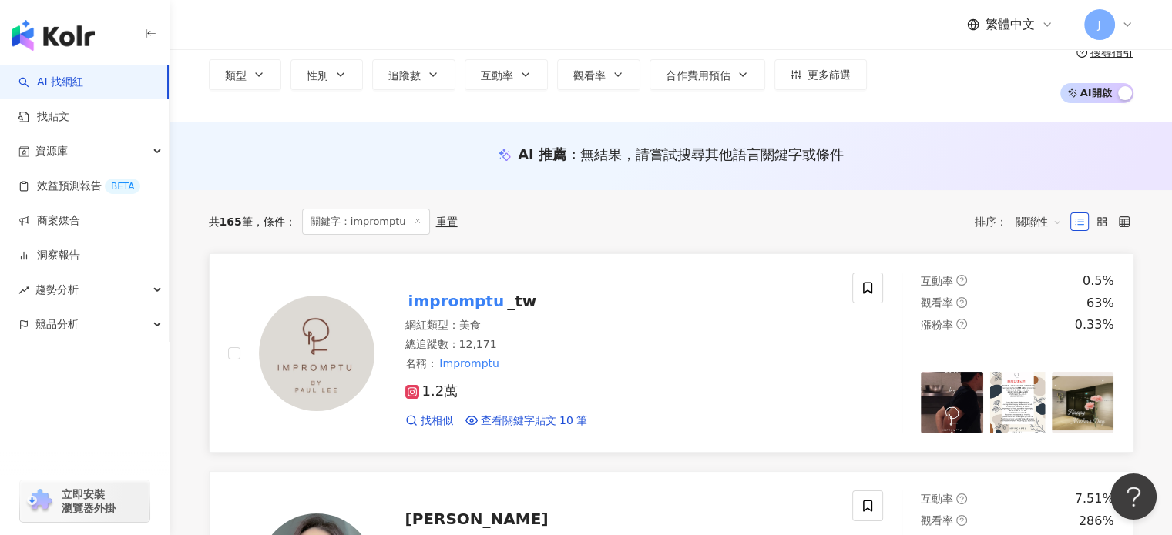
click at [511, 305] on span "_tw" at bounding box center [521, 301] width 29 height 18
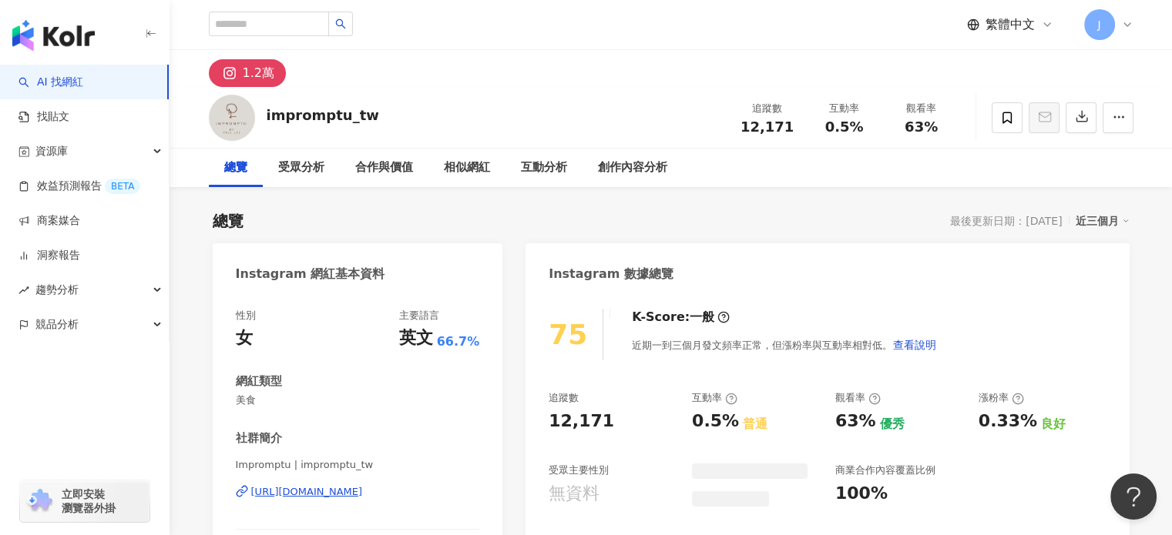
click at [265, 116] on div "impromptu_tw 追蹤數 12,171 互動率 0.5% 觀看率 63%" at bounding box center [671, 117] width 986 height 61
